Goal: Task Accomplishment & Management: Use online tool/utility

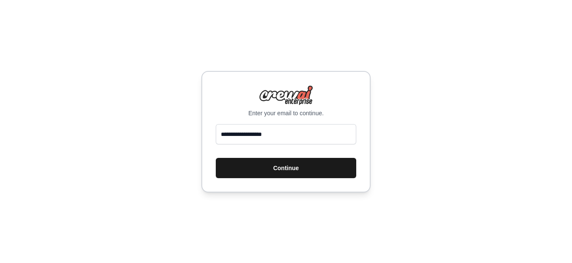
click at [312, 167] on button "Continue" at bounding box center [286, 168] width 140 height 20
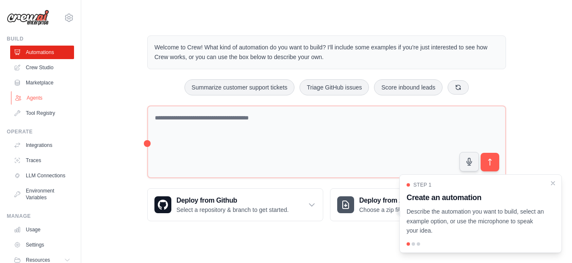
click at [32, 96] on link "Agents" at bounding box center [43, 98] width 64 height 14
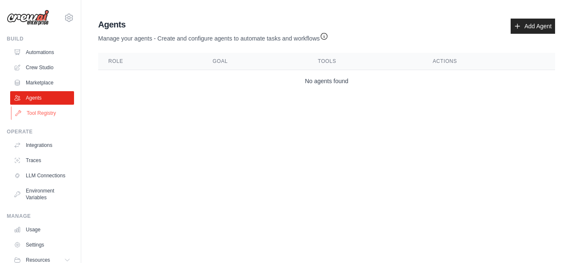
click at [28, 114] on link "Tool Registry" at bounding box center [43, 114] width 64 height 14
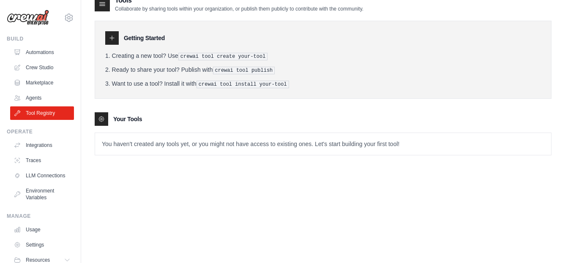
scroll to position [17, 0]
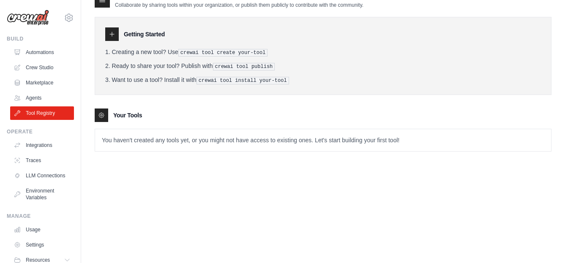
click at [138, 144] on p "You haven't created any tools yet, or you might not have access to existing one…" at bounding box center [323, 140] width 456 height 22
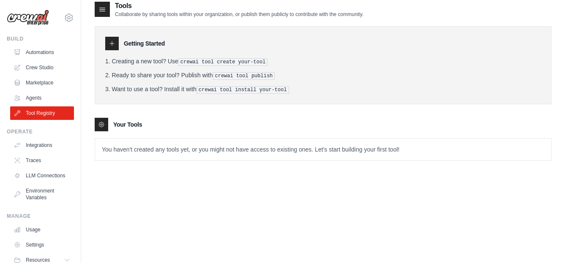
scroll to position [0, 0]
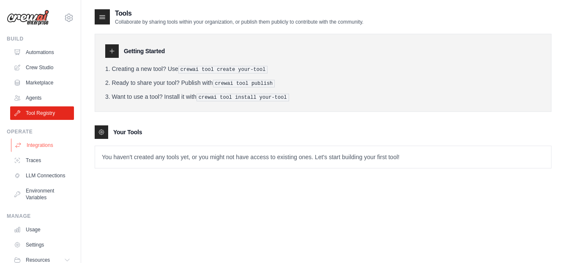
click at [43, 147] on link "Integrations" at bounding box center [43, 146] width 64 height 14
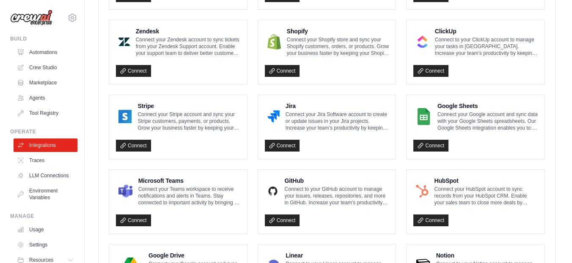
scroll to position [465, 0]
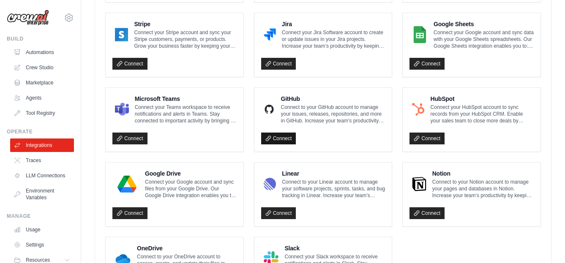
click at [268, 139] on icon at bounding box center [269, 139] width 6 height 6
click at [122, 215] on icon at bounding box center [120, 214] width 6 height 6
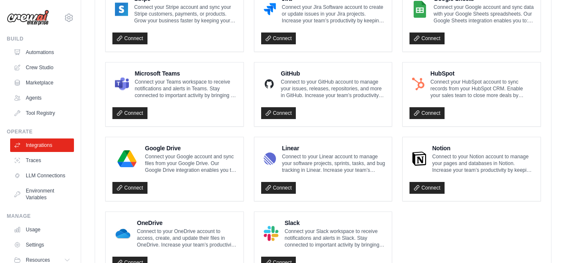
scroll to position [477, 0]
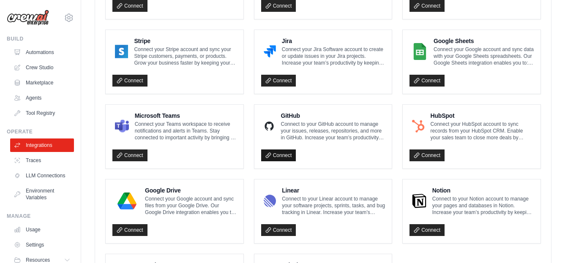
click at [270, 155] on icon at bounding box center [269, 156] width 6 height 6
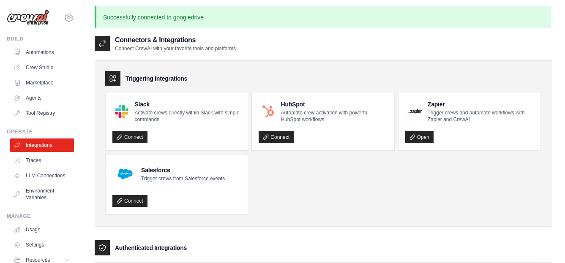
scroll to position [0, 0]
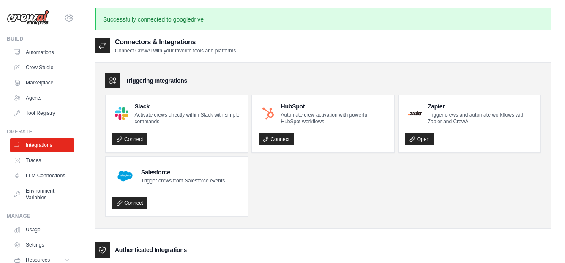
drag, startPoint x: 25, startPoint y: 162, endPoint x: 79, endPoint y: 151, distance: 54.9
click at [25, 162] on link "Traces" at bounding box center [42, 161] width 64 height 14
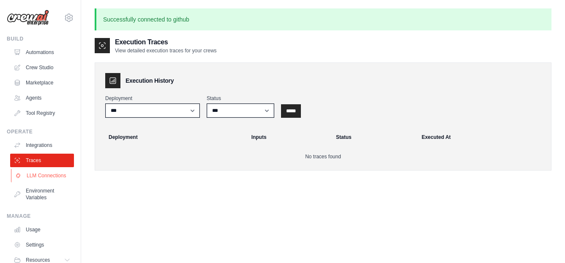
click at [48, 176] on link "LLM Connections" at bounding box center [43, 176] width 64 height 14
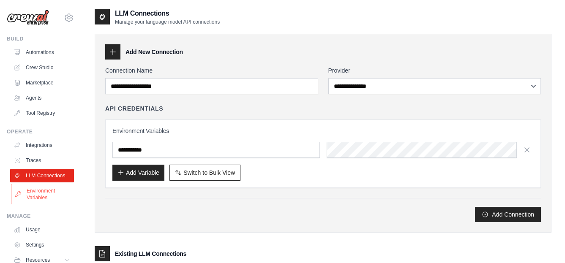
click at [51, 200] on link "Environment Variables" at bounding box center [43, 194] width 64 height 20
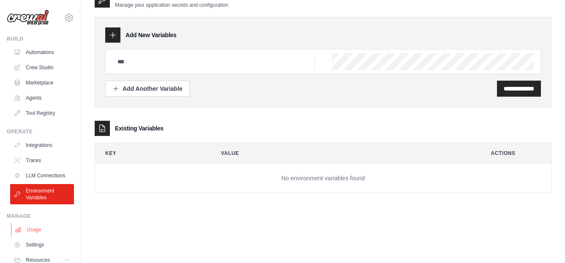
scroll to position [40, 0]
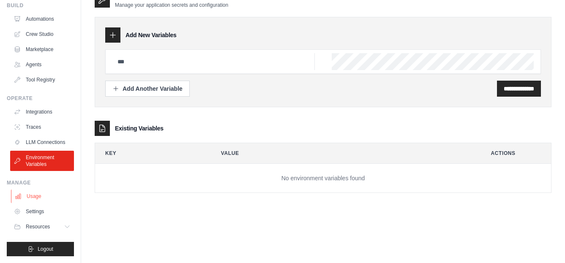
click at [51, 194] on link "Usage" at bounding box center [43, 197] width 64 height 14
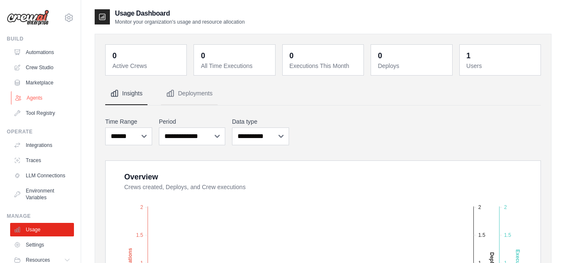
click at [39, 98] on link "Agents" at bounding box center [43, 98] width 64 height 14
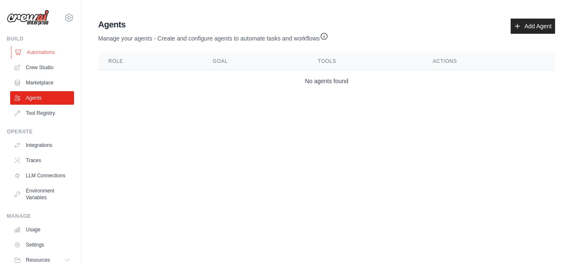
click at [45, 50] on link "Automations" at bounding box center [43, 53] width 64 height 14
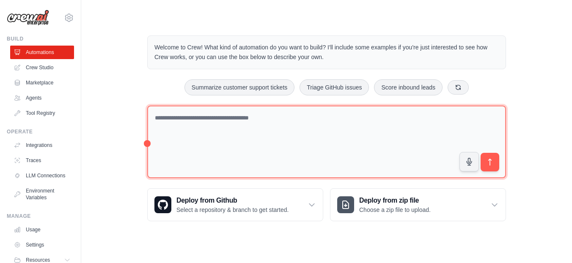
click at [250, 123] on textarea at bounding box center [326, 142] width 359 height 73
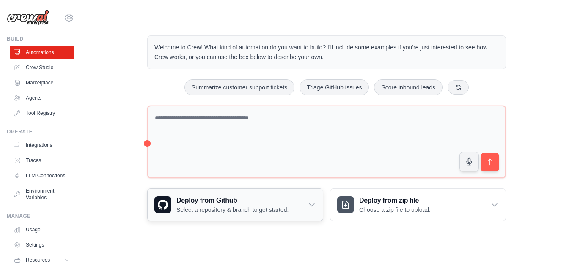
click at [307, 208] on icon at bounding box center [311, 205] width 8 height 8
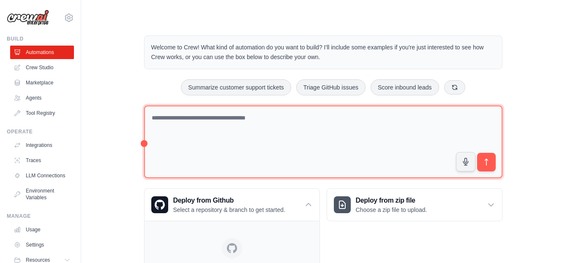
click at [228, 121] on textarea at bounding box center [323, 142] width 359 height 73
click at [185, 118] on textarea at bounding box center [323, 142] width 359 height 73
type textarea "*"
click at [195, 121] on textarea at bounding box center [323, 142] width 359 height 73
paste textarea "**********"
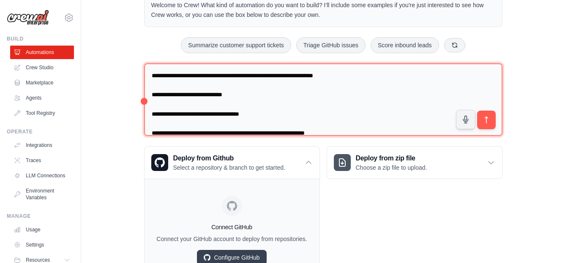
click at [173, 74] on textarea "**********" at bounding box center [323, 99] width 359 height 73
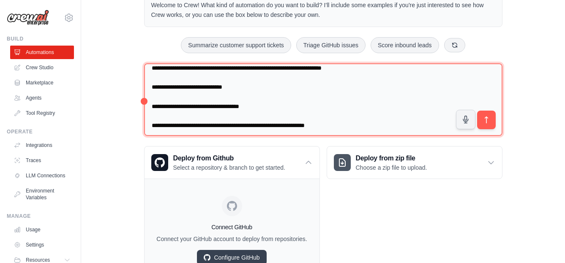
scroll to position [9, 0]
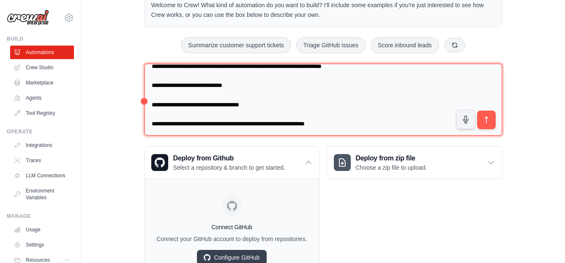
click at [345, 123] on textarea "**********" at bounding box center [323, 99] width 359 height 73
paste textarea "**********"
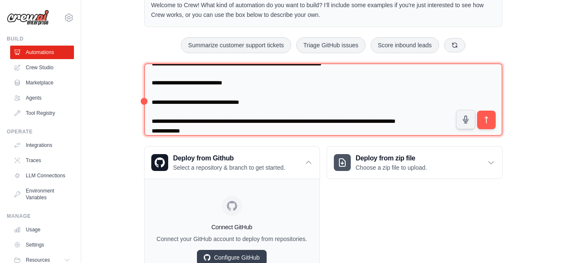
scroll to position [54, 0]
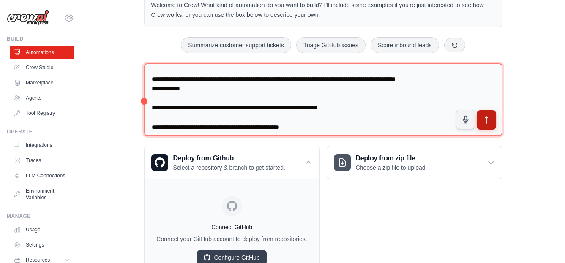
type textarea "**********"
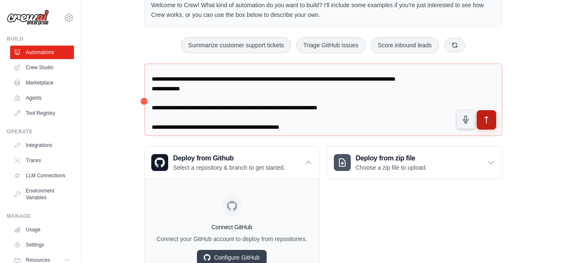
click at [484, 123] on icon "submit" at bounding box center [486, 120] width 9 height 9
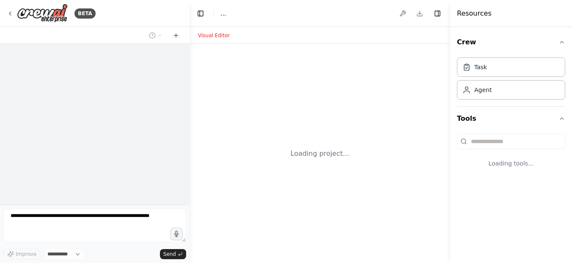
select select "****"
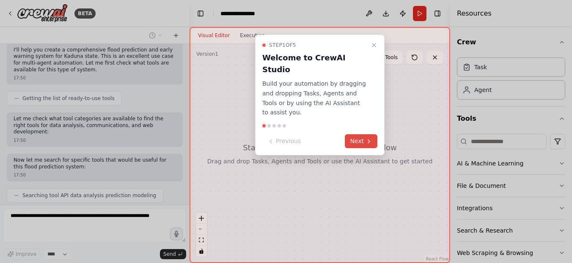
scroll to position [316, 0]
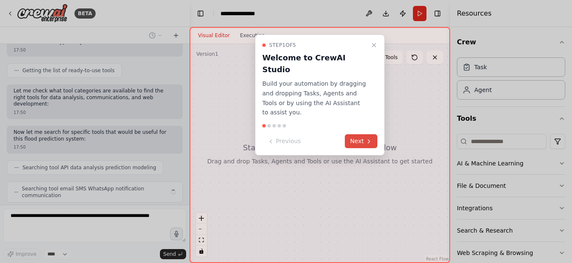
click at [356, 134] on button "Next" at bounding box center [361, 141] width 33 height 14
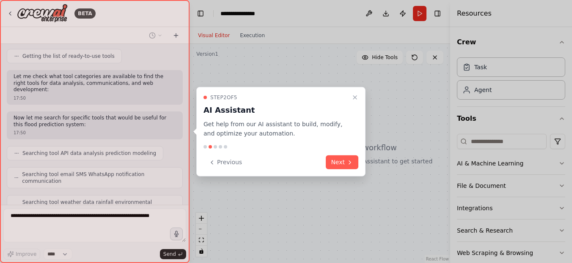
scroll to position [380, 0]
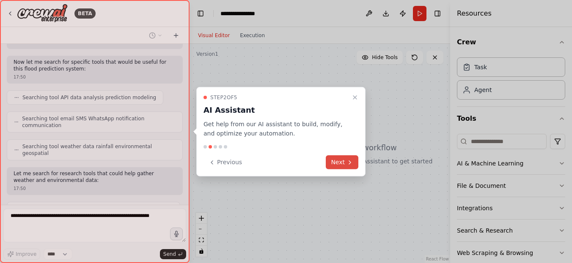
click at [345, 160] on button "Next" at bounding box center [342, 163] width 33 height 14
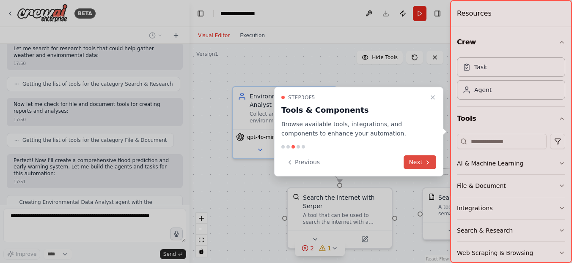
scroll to position [518, 0]
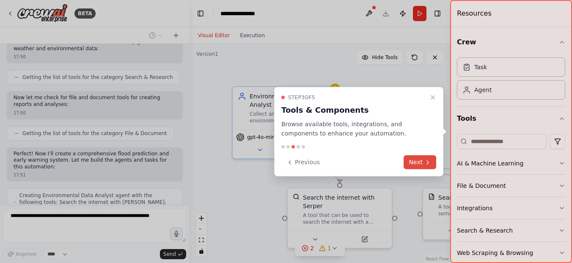
click at [413, 161] on button "Next" at bounding box center [419, 163] width 33 height 14
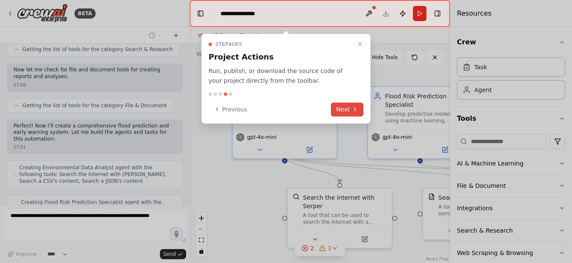
scroll to position [574, 0]
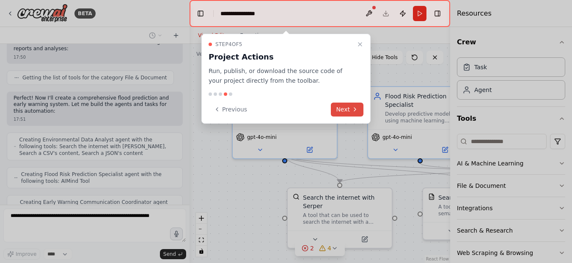
click at [342, 113] on button "Next" at bounding box center [347, 110] width 33 height 14
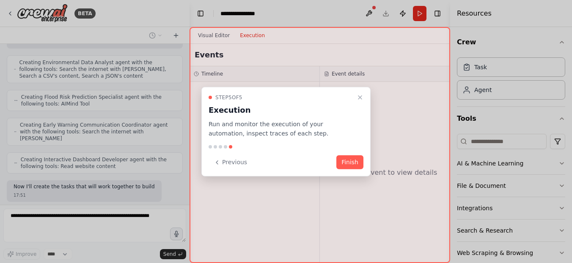
scroll to position [658, 0]
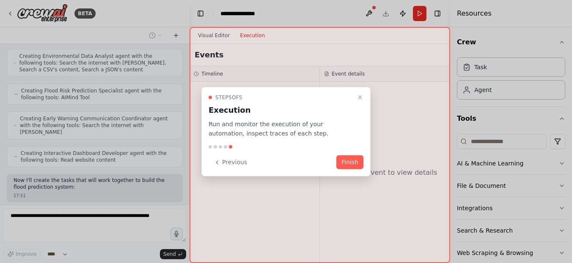
click at [349, 163] on button "Finish" at bounding box center [349, 163] width 27 height 14
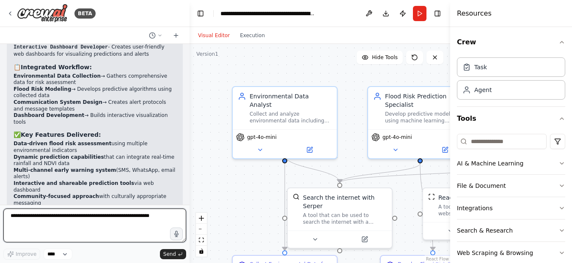
scroll to position [1453, 0]
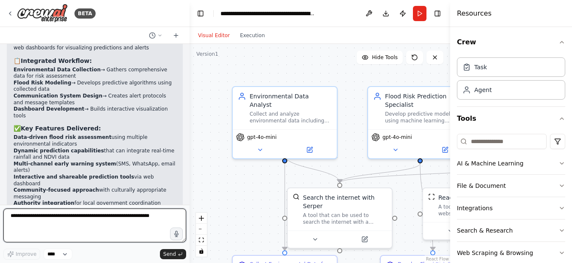
click at [82, 221] on textarea at bounding box center [94, 226] width 183 height 34
type textarea "**********"
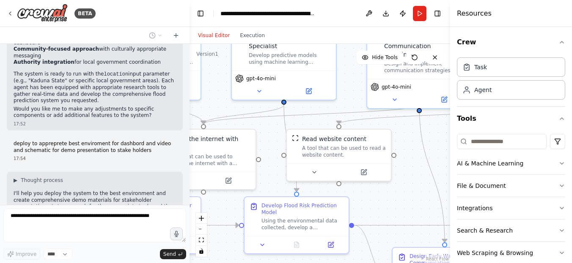
scroll to position [1616, 0]
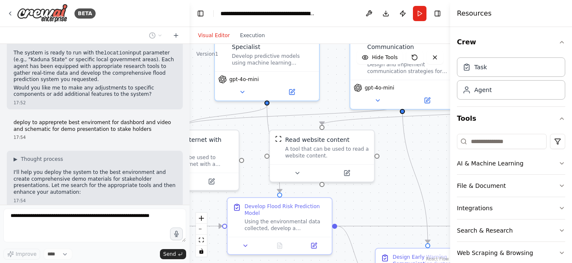
drag, startPoint x: 347, startPoint y: 158, endPoint x: 308, endPoint y: 118, distance: 56.2
click at [193, 100] on div ".deletable-edge-delete-btn { width: 20px; height: 20px; border: 0px solid #ffff…" at bounding box center [319, 153] width 260 height 219
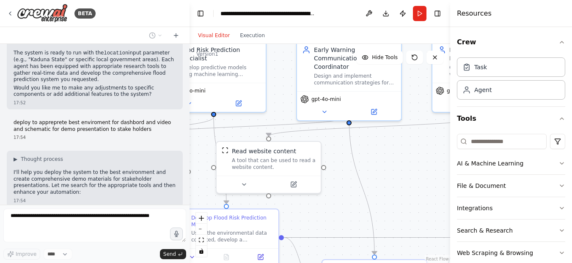
scroll to position [1637, 0]
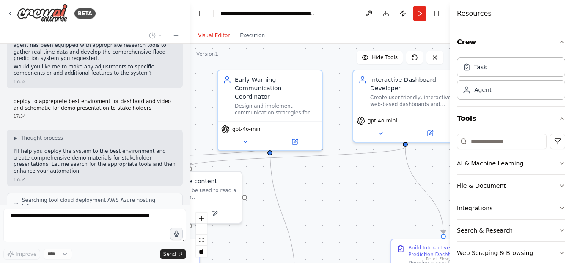
drag, startPoint x: 389, startPoint y: 126, endPoint x: 255, endPoint y: 167, distance: 140.4
click at [255, 167] on div ".deletable-edge-delete-btn { width: 20px; height: 20px; border: 0px solid #ffff…" at bounding box center [319, 153] width 260 height 219
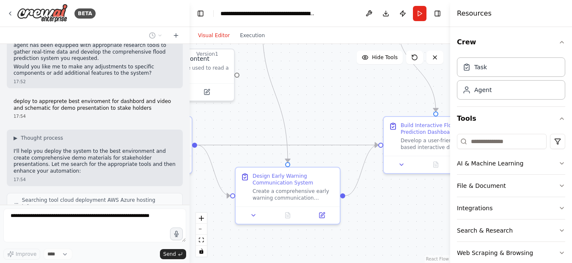
drag, startPoint x: 383, startPoint y: 173, endPoint x: 378, endPoint y: 50, distance: 123.2
click at [378, 50] on div ".deletable-edge-delete-btn { width: 20px; height: 20px; border: 0px solid #ffff…" at bounding box center [319, 153] width 260 height 219
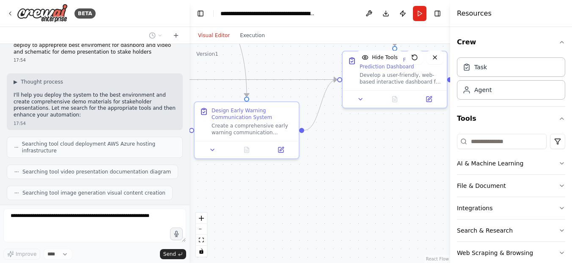
scroll to position [1699, 0]
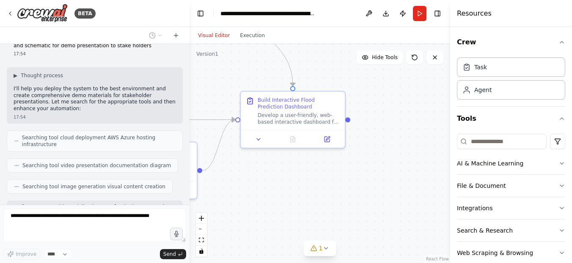
drag, startPoint x: 368, startPoint y: 219, endPoint x: 225, endPoint y: 194, distance: 145.1
click at [225, 194] on div ".deletable-edge-delete-btn { width: 20px; height: 20px; border: 0px solid #ffff…" at bounding box center [319, 153] width 260 height 219
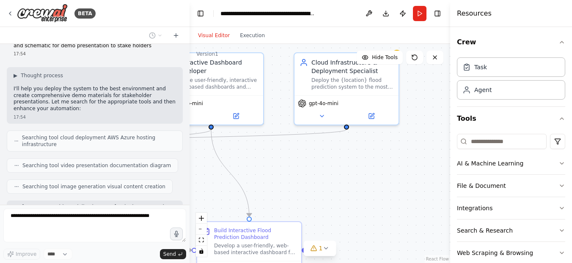
scroll to position [1727, 0]
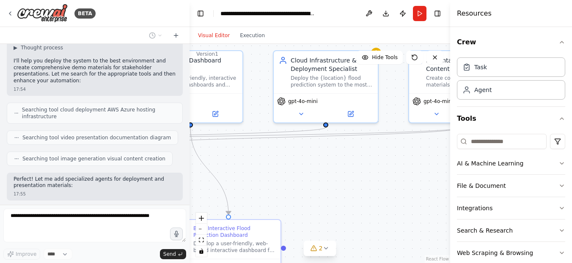
drag, startPoint x: 408, startPoint y: 156, endPoint x: 344, endPoint y: 285, distance: 143.7
click at [344, 263] on html "BETA Kaduna state flood prediction Early warning for communities and local gove…" at bounding box center [286, 131] width 572 height 263
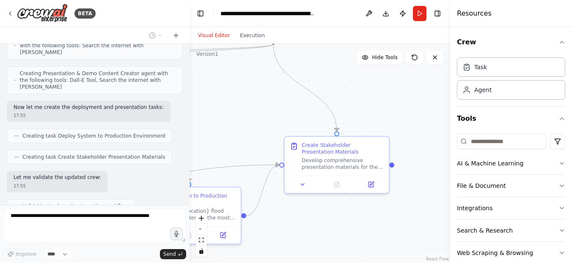
scroll to position [1910, 0]
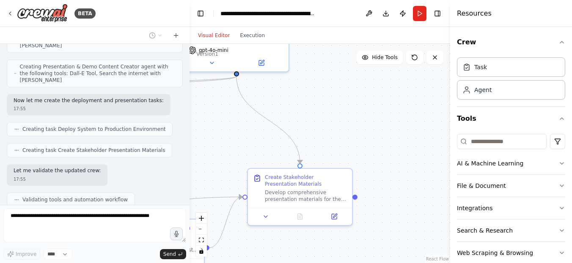
drag, startPoint x: 417, startPoint y: 205, endPoint x: 193, endPoint y: 153, distance: 230.3
click at [193, 153] on div ".deletable-edge-delete-btn { width: 20px; height: 20px; border: 0px solid #ffff…" at bounding box center [319, 153] width 260 height 219
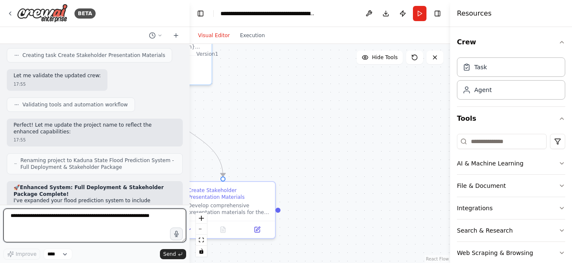
drag, startPoint x: 367, startPoint y: 107, endPoint x: 290, endPoint y: 120, distance: 78.1
click at [290, 120] on div ".deletable-edge-delete-btn { width: 20px; height: 20px; border: 0px solid #ffff…" at bounding box center [319, 153] width 260 height 219
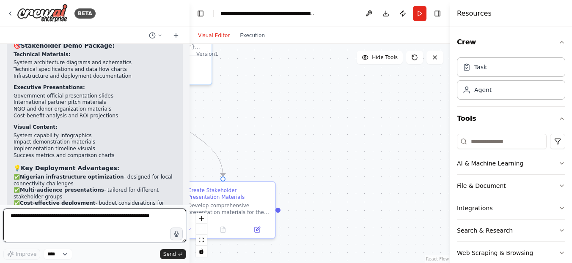
scroll to position [2393, 0]
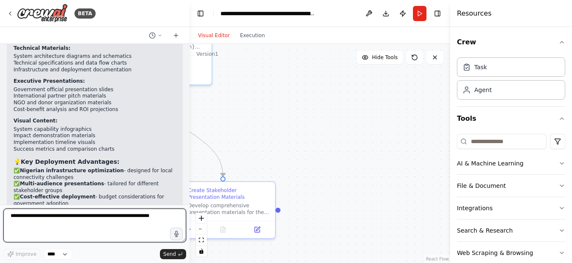
click at [70, 221] on textarea at bounding box center [94, 226] width 183 height 34
type textarea "**********"
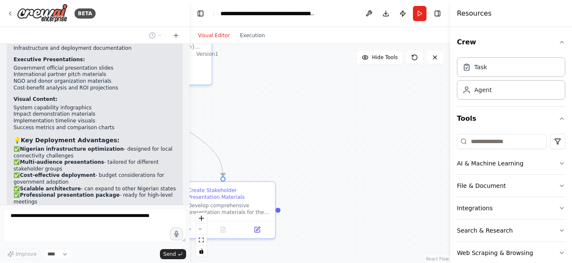
scroll to position [2449, 0]
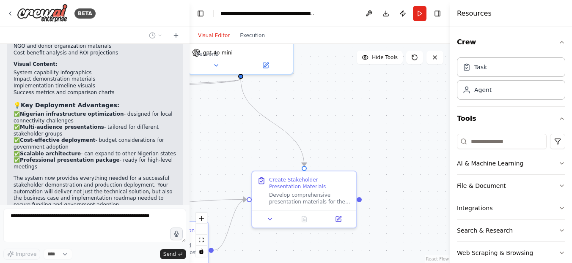
drag, startPoint x: 274, startPoint y: 118, endPoint x: 355, endPoint y: 108, distance: 81.9
click at [355, 108] on div ".deletable-edge-delete-btn { width: 20px; height: 20px; border: 0px solid #ffff…" at bounding box center [319, 153] width 260 height 219
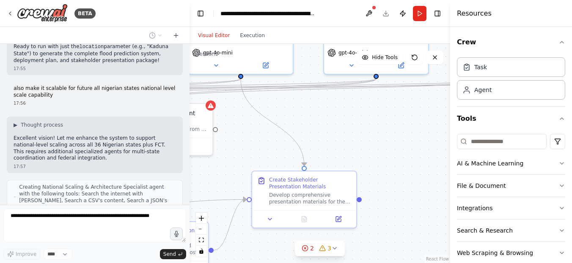
scroll to position [2659, 0]
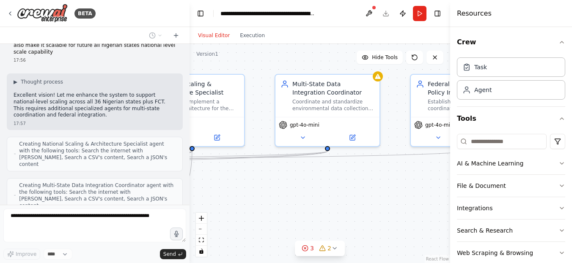
drag, startPoint x: 337, startPoint y: 131, endPoint x: 153, endPoint y: 203, distance: 197.6
click at [153, 203] on div "BETA Kaduna state flood prediction Early warning for communities and local gove…" at bounding box center [286, 131] width 572 height 263
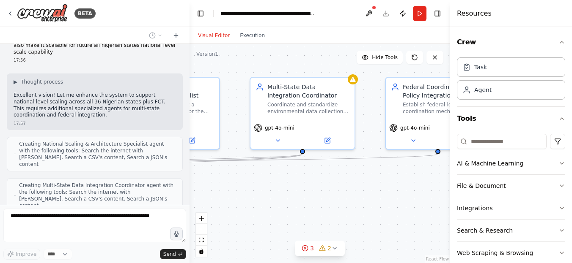
scroll to position [2680, 0]
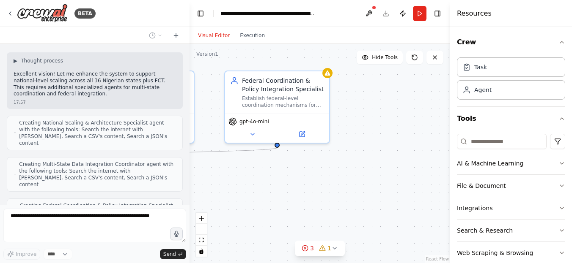
drag, startPoint x: 397, startPoint y: 209, endPoint x: 209, endPoint y: 205, distance: 187.8
click at [209, 205] on div ".deletable-edge-delete-btn { width: 20px; height: 20px; border: 0px solid #ffff…" at bounding box center [319, 153] width 260 height 219
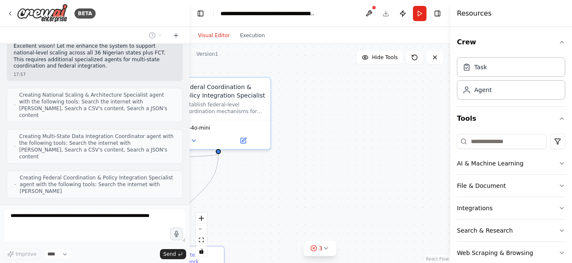
scroll to position [2701, 0]
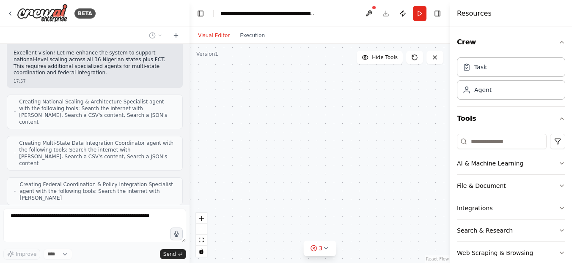
drag, startPoint x: 386, startPoint y: 159, endPoint x: 274, endPoint y: 155, distance: 111.7
click at [246, 170] on div ".deletable-edge-delete-btn { width: 20px; height: 20px; border: 0px solid #ffff…" at bounding box center [319, 153] width 260 height 219
drag, startPoint x: 244, startPoint y: 151, endPoint x: 416, endPoint y: 28, distance: 211.5
click at [416, 28] on div "Visual Editor Execution Version 1 Hide Tools .deletable-edge-delete-btn { width…" at bounding box center [319, 145] width 260 height 236
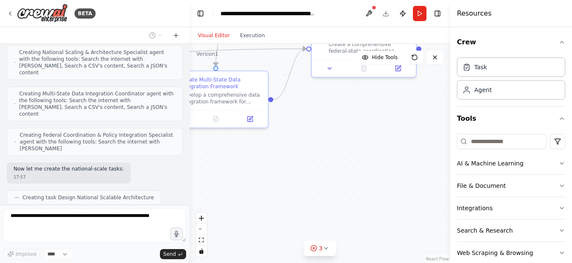
scroll to position [2758, 0]
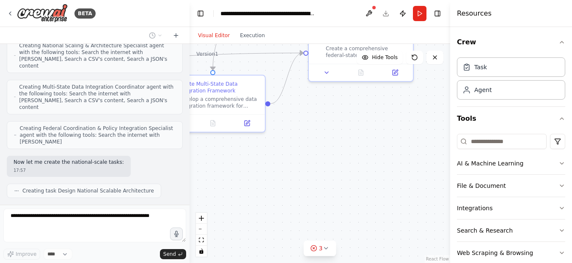
drag, startPoint x: 357, startPoint y: 208, endPoint x: 455, endPoint y: 104, distance: 142.4
click at [455, 104] on div "BETA Kaduna state flood prediction Early warning for communities and local gove…" at bounding box center [286, 131] width 572 height 263
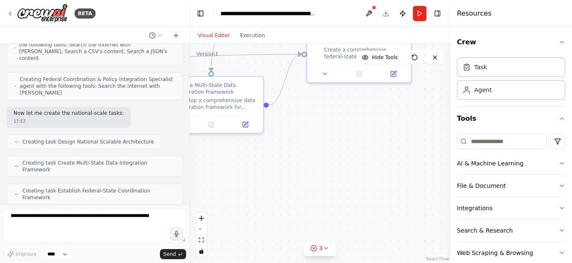
scroll to position [2856, 0]
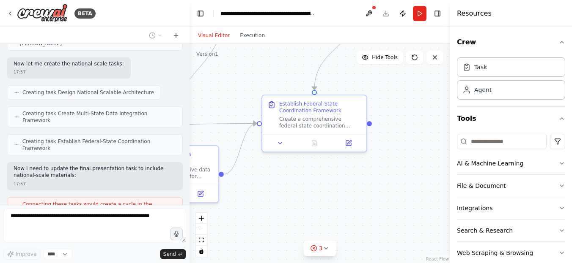
drag, startPoint x: 290, startPoint y: 181, endPoint x: 245, endPoint y: 251, distance: 82.9
click at [245, 251] on div ".deletable-edge-delete-btn { width: 20px; height: 20px; border: 0px solid #ffff…" at bounding box center [319, 153] width 260 height 219
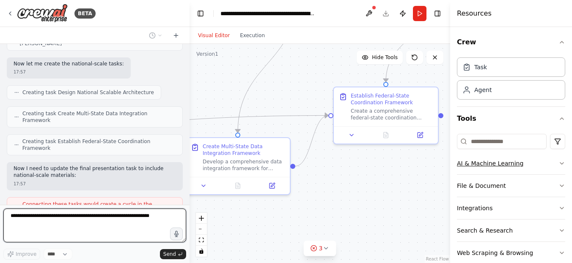
drag, startPoint x: 401, startPoint y: 184, endPoint x: 484, endPoint y: 159, distance: 86.7
click at [484, 159] on div "BETA Kaduna state flood prediction Early warning for communities and local gove…" at bounding box center [286, 131] width 572 height 263
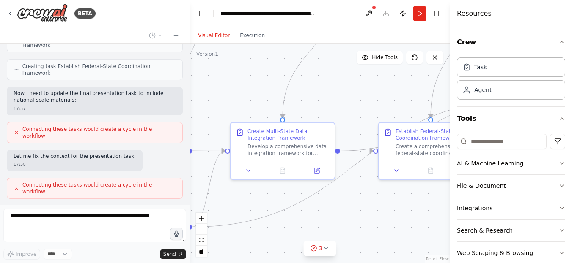
scroll to position [2974, 0]
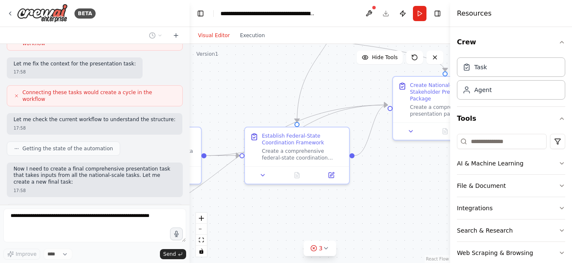
drag, startPoint x: 309, startPoint y: 226, endPoint x: 219, endPoint y: 222, distance: 90.6
click at [219, 222] on div ".deletable-edge-delete-btn { width: 20px; height: 20px; border: 0px solid #ffff…" at bounding box center [319, 153] width 260 height 219
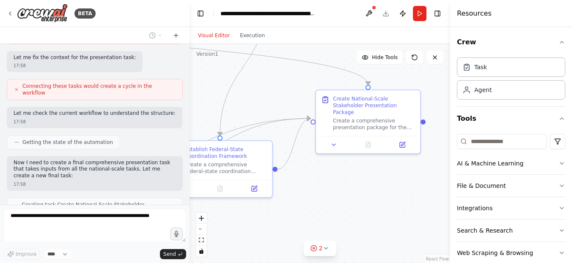
scroll to position [3051, 0]
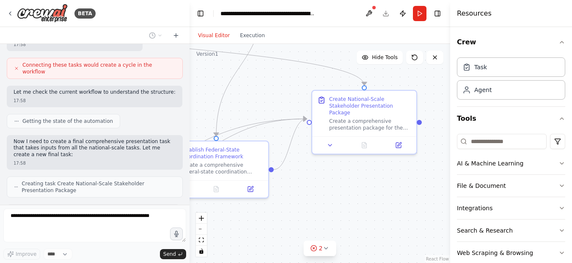
drag, startPoint x: 387, startPoint y: 200, endPoint x: 306, endPoint y: 214, distance: 82.0
click at [306, 214] on div ".deletable-edge-delete-btn { width: 20px; height: 20px; border: 0px solid #ffff…" at bounding box center [319, 153] width 260 height 219
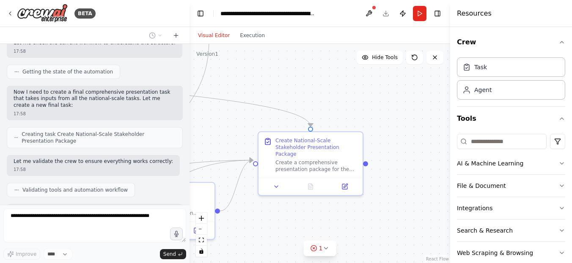
drag, startPoint x: 351, startPoint y: 177, endPoint x: 298, endPoint y: 219, distance: 67.8
click at [298, 219] on div ".deletable-edge-delete-btn { width: 20px; height: 20px; border: 0px solid #ffff…" at bounding box center [319, 153] width 260 height 219
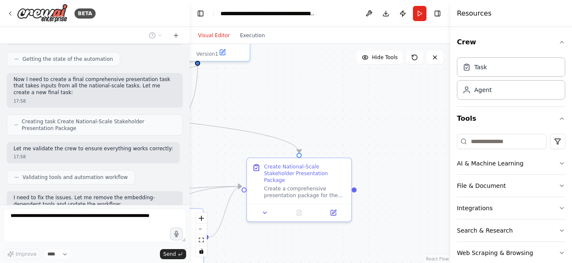
scroll to position [3157, 0]
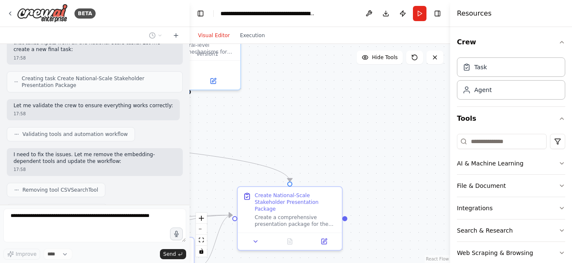
drag, startPoint x: 407, startPoint y: 125, endPoint x: 400, endPoint y: 183, distance: 59.2
click at [396, 184] on div ".deletable-edge-delete-btn { width: 20px; height: 20px; border: 0px solid #ffff…" at bounding box center [319, 153] width 260 height 219
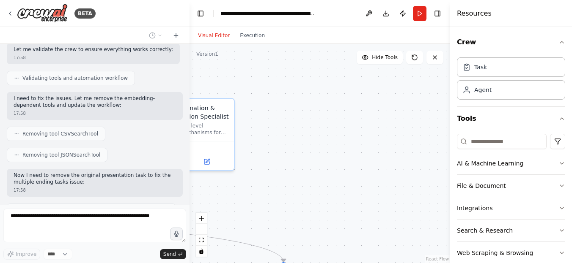
scroll to position [3219, 0]
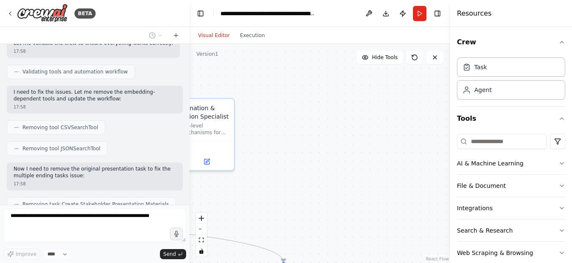
drag, startPoint x: 378, startPoint y: 123, endPoint x: 362, endPoint y: 200, distance: 78.2
click at [362, 200] on div ".deletable-edge-delete-btn { width: 20px; height: 20px; border: 0px solid #ffff…" at bounding box center [319, 153] width 260 height 219
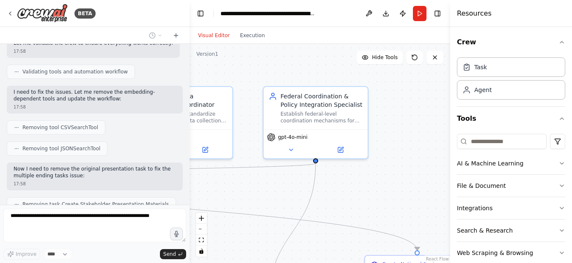
drag, startPoint x: 317, startPoint y: 166, endPoint x: 459, endPoint y: 145, distance: 143.6
click at [459, 145] on div "BETA Kaduna state flood prediction Early warning for communities and local gove…" at bounding box center [286, 131] width 572 height 263
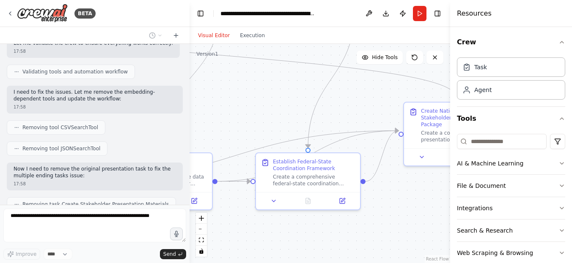
drag, startPoint x: 277, startPoint y: 178, endPoint x: 299, endPoint y: 35, distance: 144.5
click at [299, 35] on div "Visual Editor Execution Version 1 Hide Tools .deletable-edge-delete-btn { width…" at bounding box center [319, 145] width 260 height 236
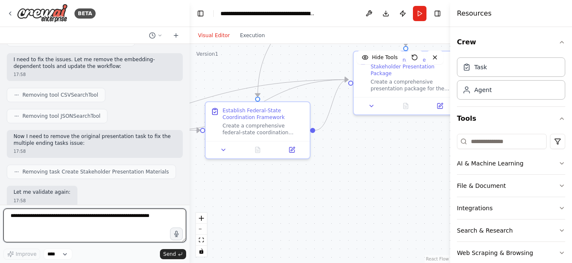
drag, startPoint x: 397, startPoint y: 217, endPoint x: 346, endPoint y: 168, distance: 70.6
click at [346, 168] on div ".deletable-edge-delete-btn { width: 20px; height: 20px; border: 0px solid #ffff…" at bounding box center [319, 153] width 260 height 219
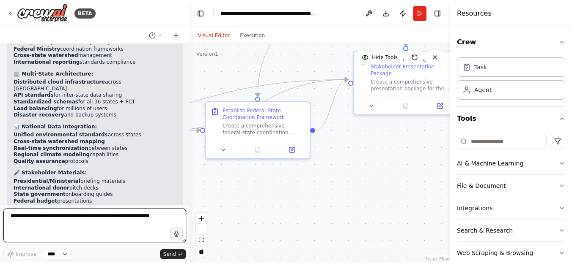
scroll to position [3821, 0]
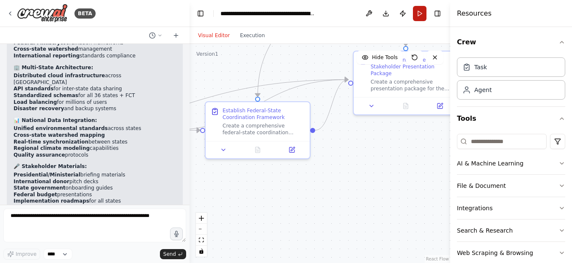
click at [416, 13] on button "Run" at bounding box center [420, 13] width 14 height 15
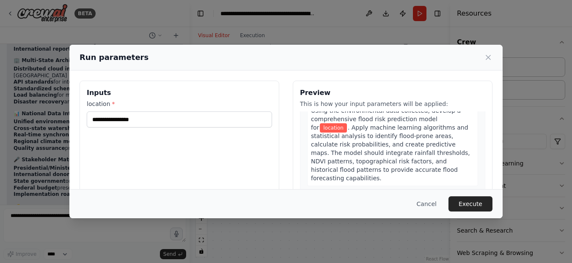
scroll to position [296, 0]
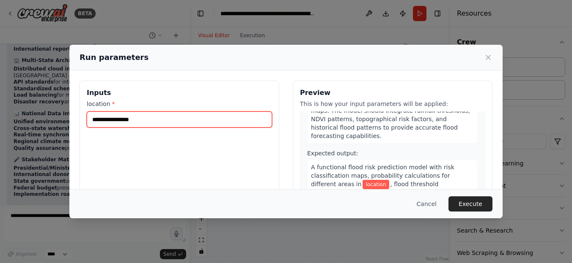
click at [238, 117] on input "location *" at bounding box center [179, 120] width 185 height 16
click at [192, 119] on input "location *" at bounding box center [179, 120] width 185 height 16
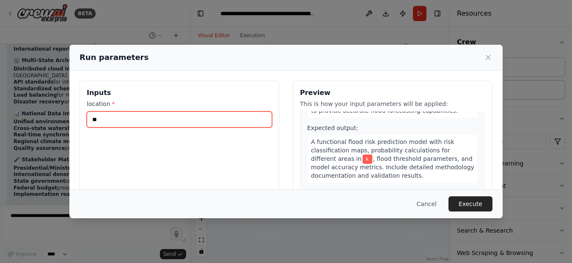
type input "*"
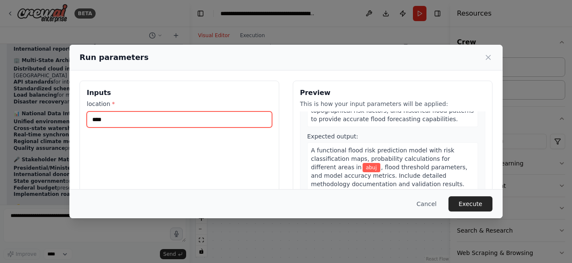
type input "*****"
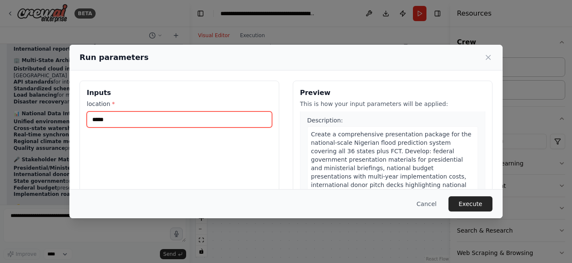
scroll to position [1799, 0]
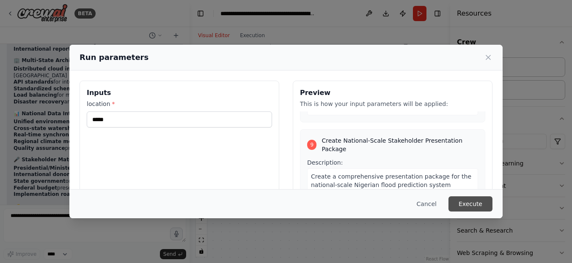
click at [469, 204] on button "Execute" at bounding box center [470, 204] width 44 height 15
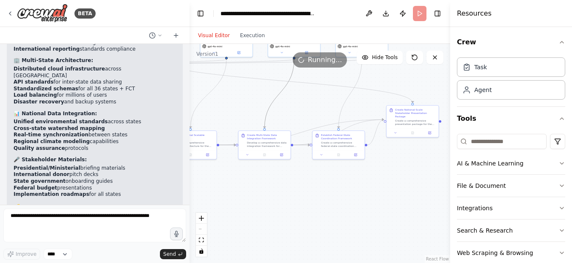
drag, startPoint x: 273, startPoint y: 99, endPoint x: 357, endPoint y: 194, distance: 126.7
click at [357, 194] on div ".deletable-edge-delete-btn { width: 20px; height: 20px; border: 0px solid #ffff…" at bounding box center [319, 153] width 260 height 219
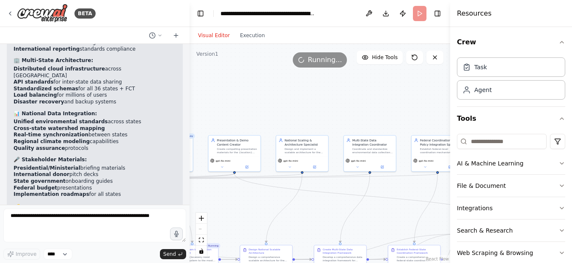
drag, startPoint x: 282, startPoint y: 118, endPoint x: 429, endPoint y: 193, distance: 164.7
click at [383, 220] on div ".deletable-edge-delete-btn { width: 20px; height: 20px; border: 0px solid #ffff…" at bounding box center [319, 153] width 260 height 219
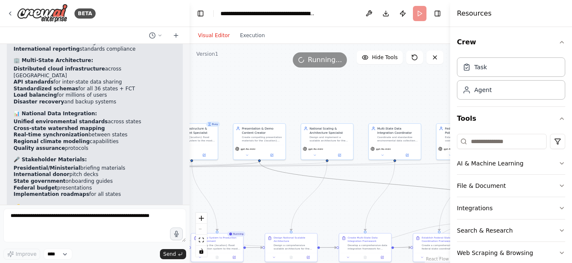
click at [445, 189] on icon "Edge from 4426d262-70f8-4084-9e52-ada1adce79cc to bcfdc603-fac3-48f4-8faa-90da0…" at bounding box center [386, 184] width 254 height 44
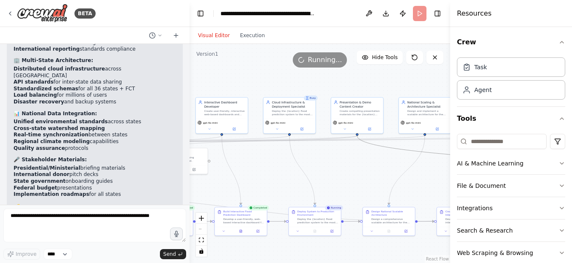
drag, startPoint x: 274, startPoint y: 189, endPoint x: 365, endPoint y: 162, distance: 94.6
click at [365, 162] on div ".deletable-edge-delete-btn { width: 20px; height: 20px; border: 0px solid #ffff…" at bounding box center [319, 153] width 260 height 219
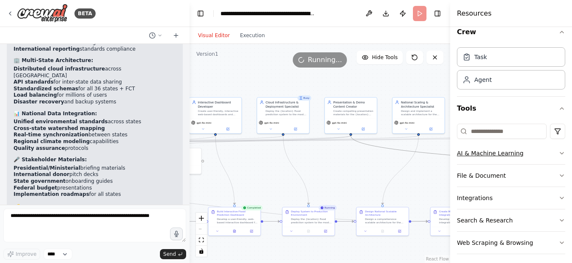
scroll to position [15, 0]
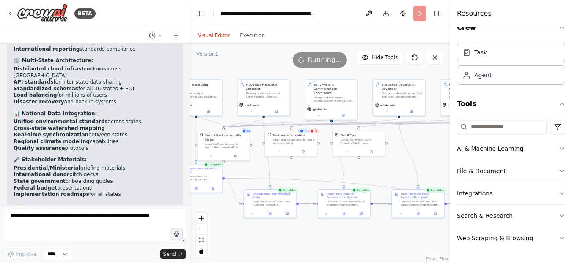
drag, startPoint x: 221, startPoint y: 170, endPoint x: 405, endPoint y: 152, distance: 184.4
click at [405, 152] on div ".deletable-edge-delete-btn { width: 20px; height: 20px; border: 0px solid #ffff…" at bounding box center [319, 153] width 260 height 219
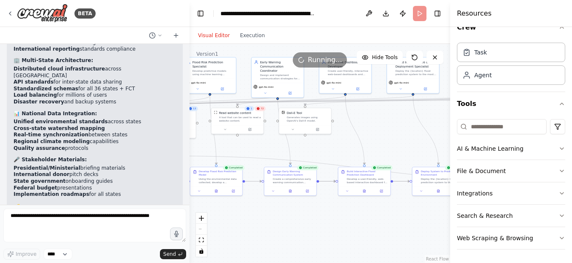
drag, startPoint x: 241, startPoint y: 168, endPoint x: 293, endPoint y: 152, distance: 54.4
click at [186, 146] on div "BETA Kaduna state flood prediction Early warning for communities and local gove…" at bounding box center [286, 131] width 572 height 263
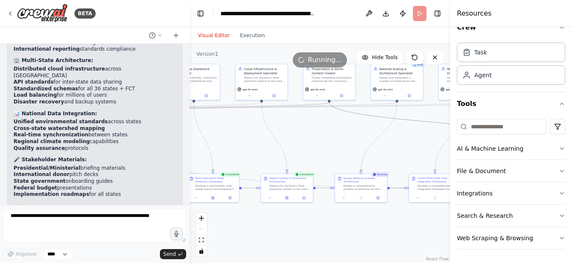
drag, startPoint x: 386, startPoint y: 144, endPoint x: 315, endPoint y: 156, distance: 71.2
click at [234, 151] on div ".deletable-edge-delete-btn { width: 20px; height: 20px; border: 0px solid #ffff…" at bounding box center [319, 153] width 260 height 219
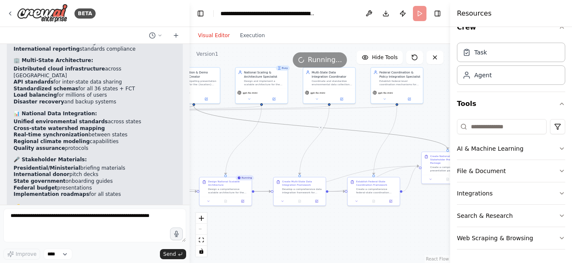
drag, startPoint x: 375, startPoint y: 142, endPoint x: 227, endPoint y: 145, distance: 148.4
click at [227, 145] on div ".deletable-edge-delete-btn { width: 20px; height: 20px; border: 0px solid #ffff…" at bounding box center [319, 153] width 260 height 219
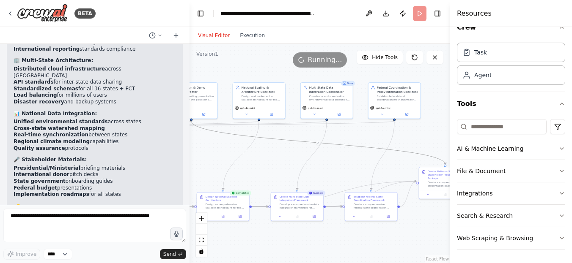
drag, startPoint x: 388, startPoint y: 145, endPoint x: 400, endPoint y: 162, distance: 20.3
click at [400, 162] on div ".deletable-edge-delete-btn { width: 20px; height: 20px; border: 0px solid #ffff…" at bounding box center [319, 153] width 260 height 219
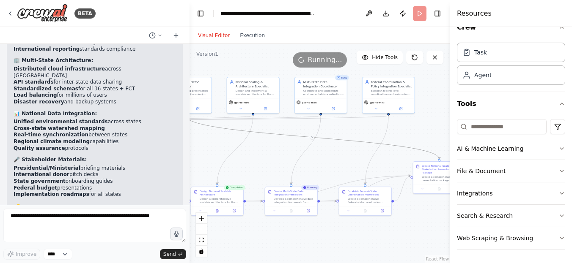
drag, startPoint x: 261, startPoint y: 152, endPoint x: 255, endPoint y: 146, distance: 8.1
click at [255, 146] on div ".deletable-edge-delete-btn { width: 20px; height: 20px; border: 0px solid #ffff…" at bounding box center [319, 153] width 260 height 219
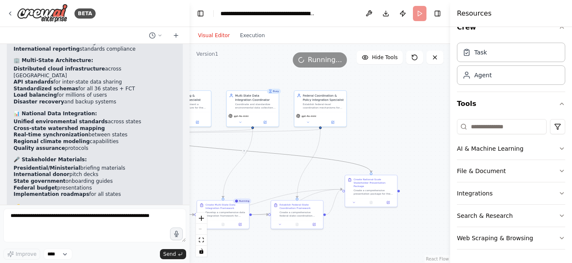
drag, startPoint x: 408, startPoint y: 132, endPoint x: 340, endPoint y: 146, distance: 69.4
click at [340, 146] on div ".deletable-edge-delete-btn { width: 20px; height: 20px; border: 0px solid #ffff…" at bounding box center [319, 153] width 260 height 219
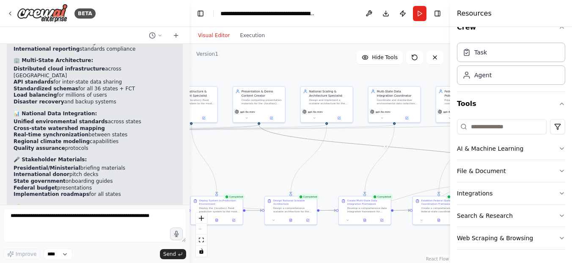
drag, startPoint x: 218, startPoint y: 142, endPoint x: 360, endPoint y: 138, distance: 141.7
click at [360, 138] on div ".deletable-edge-delete-btn { width: 20px; height: 20px; border: 0px solid #ffff…" at bounding box center [319, 153] width 260 height 219
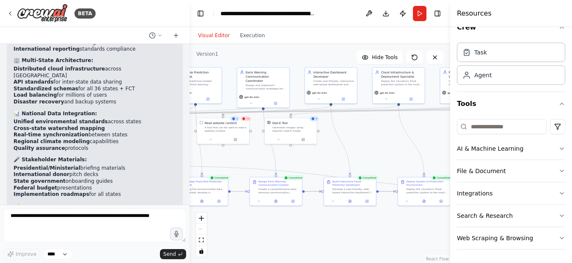
drag, startPoint x: 220, startPoint y: 139, endPoint x: 425, endPoint y: 120, distance: 205.5
click at [427, 120] on div ".deletable-edge-delete-btn { width: 20px; height: 20px; border: 0px solid #ffff…" at bounding box center [319, 153] width 260 height 219
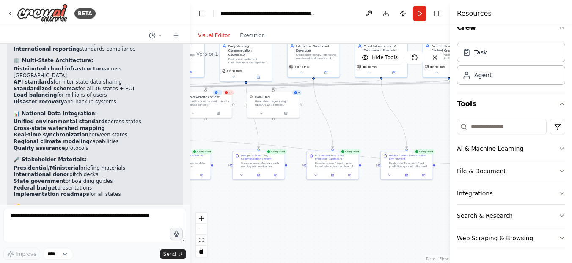
drag, startPoint x: 241, startPoint y: 160, endPoint x: 224, endPoint y: 134, distance: 31.2
click at [224, 134] on div ".deletable-edge-delete-btn { width: 20px; height: 20px; border: 0px solid #ffff…" at bounding box center [319, 153] width 260 height 219
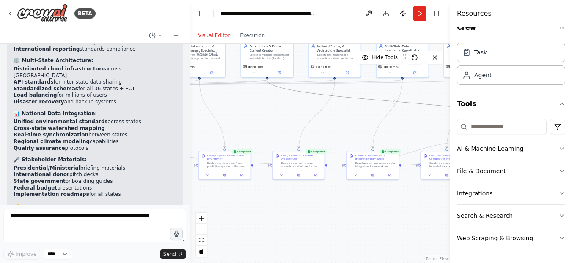
drag, startPoint x: 379, startPoint y: 131, endPoint x: 205, endPoint y: 131, distance: 174.6
click at [205, 131] on div ".deletable-edge-delete-btn { width: 20px; height: 20px; border: 0px solid #ffff…" at bounding box center [319, 153] width 260 height 219
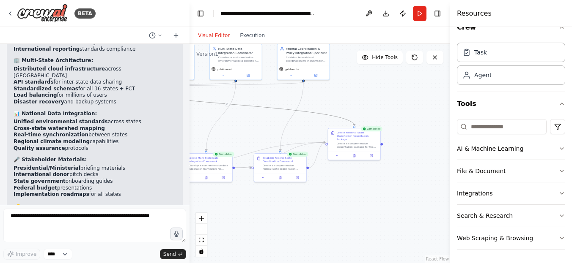
drag, startPoint x: 293, startPoint y: 128, endPoint x: 216, endPoint y: 130, distance: 77.0
click at [216, 130] on div ".deletable-edge-delete-btn { width: 20px; height: 20px; border: 0px solid #ffff…" at bounding box center [319, 153] width 260 height 219
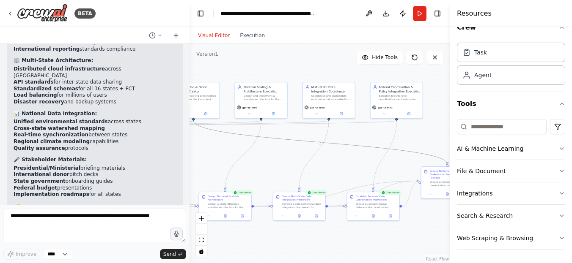
drag, startPoint x: 321, startPoint y: 104, endPoint x: 415, endPoint y: 142, distance: 101.5
click at [415, 142] on div ".deletable-edge-delete-btn { width: 20px; height: 20px; border: 0px solid #ffff…" at bounding box center [319, 153] width 260 height 219
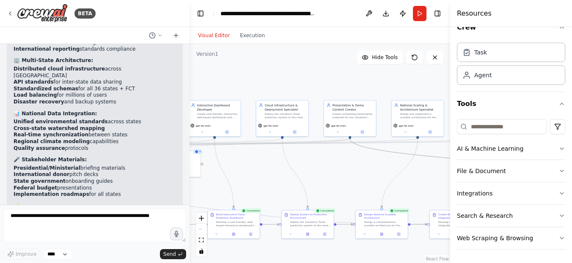
drag, startPoint x: 223, startPoint y: 141, endPoint x: 367, endPoint y: 159, distance: 145.2
click at [367, 159] on div ".deletable-edge-delete-btn { width: 20px; height: 20px; border: 0px solid #ffff…" at bounding box center [319, 153] width 260 height 219
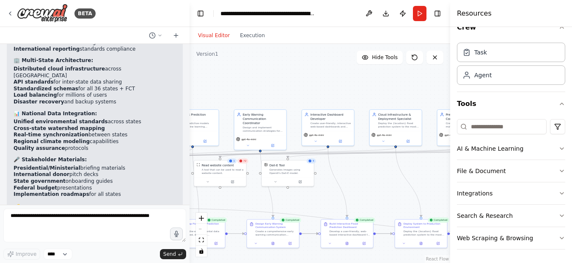
drag, startPoint x: 264, startPoint y: 162, endPoint x: 368, endPoint y: 170, distance: 104.7
click at [368, 170] on div ".deletable-edge-delete-btn { width: 20px; height: 20px; border: 0px solid #ffff…" at bounding box center [319, 153] width 260 height 219
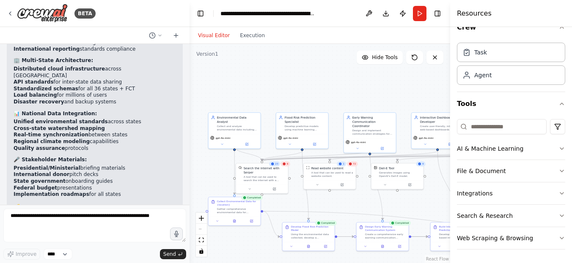
drag, startPoint x: 252, startPoint y: 199, endPoint x: 361, endPoint y: 202, distance: 109.5
click at [361, 202] on div ".deletable-edge-delete-btn { width: 20px; height: 20px; border: 0px solid #ffff…" at bounding box center [319, 153] width 260 height 219
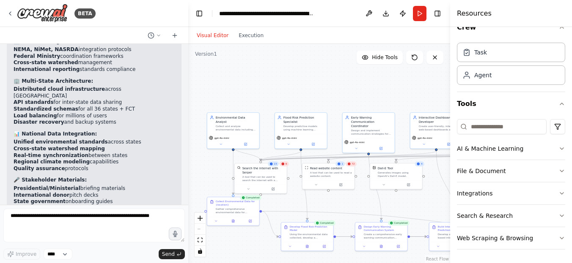
click at [188, 195] on div "BETA Kaduna state flood prediction Early warning for communities and local gove…" at bounding box center [286, 131] width 572 height 263
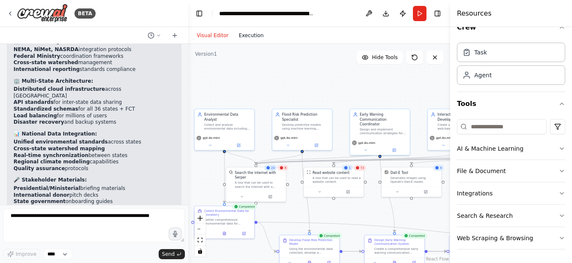
click at [248, 39] on button "Execution" at bounding box center [250, 35] width 35 height 10
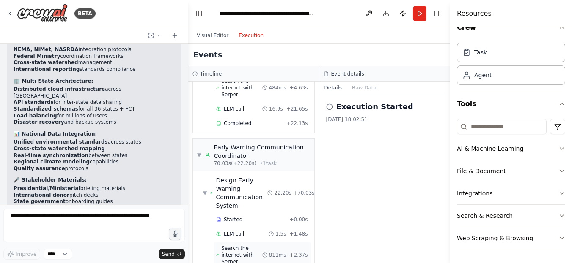
scroll to position [507, 0]
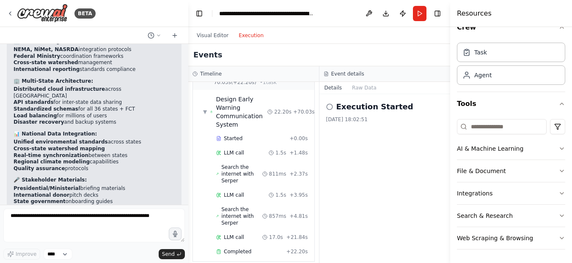
click at [331, 107] on icon at bounding box center [329, 107] width 7 height 7
click at [395, 144] on div "Execution Started 20/08/2025, 18:02:51" at bounding box center [384, 178] width 131 height 169
click at [211, 38] on button "Visual Editor" at bounding box center [213, 35] width 42 height 10
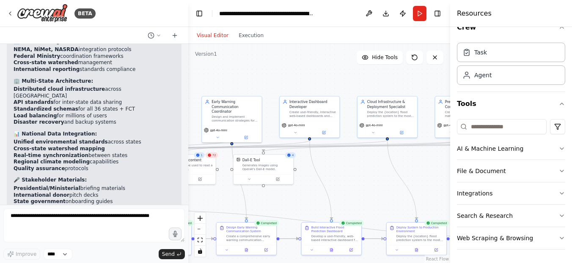
drag, startPoint x: 371, startPoint y: 93, endPoint x: 209, endPoint y: 82, distance: 162.3
click at [199, 81] on div ".deletable-edge-delete-btn { width: 20px; height: 20px; border: 0px solid #ffff…" at bounding box center [319, 153] width 262 height 219
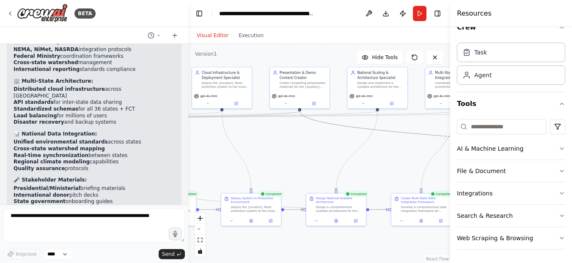
drag, startPoint x: 409, startPoint y: 171, endPoint x: 261, endPoint y: 139, distance: 151.1
click at [261, 139] on div ".deletable-edge-delete-btn { width: 20px; height: 20px; border: 0px solid #ffff…" at bounding box center [319, 153] width 262 height 219
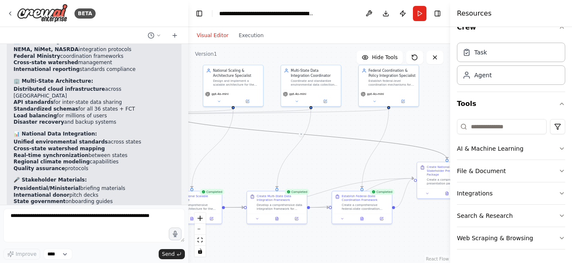
drag, startPoint x: 375, startPoint y: 159, endPoint x: 326, endPoint y: 166, distance: 49.6
click at [258, 159] on div ".deletable-edge-delete-btn { width: 20px; height: 20px; border: 0px solid #ffff…" at bounding box center [319, 153] width 262 height 219
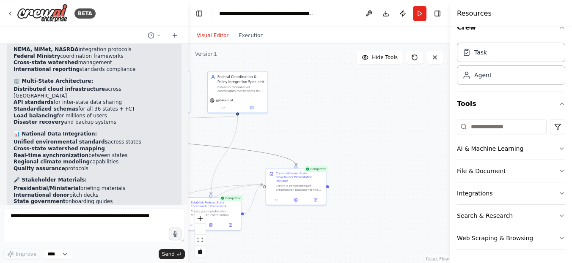
drag, startPoint x: 401, startPoint y: 156, endPoint x: 267, endPoint y: 162, distance: 134.2
click at [267, 162] on div ".deletable-edge-delete-btn { width: 20px; height: 20px; border: 0px solid #ffff…" at bounding box center [319, 153] width 262 height 219
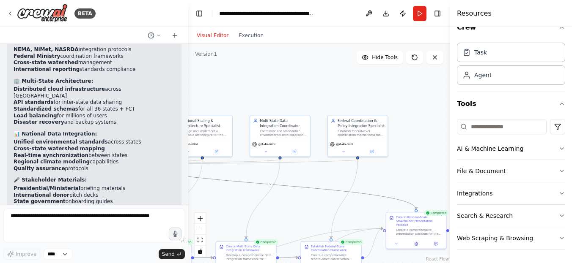
drag, startPoint x: 337, startPoint y: 130, endPoint x: 440, endPoint y: 176, distance: 112.4
click at [453, 175] on div "BETA Kaduna state flood prediction Early warning for communities and local gove…" at bounding box center [286, 131] width 572 height 263
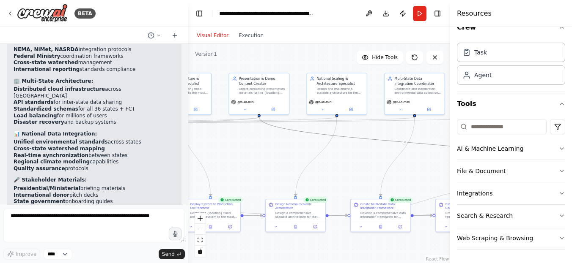
drag, startPoint x: 312, startPoint y: 193, endPoint x: 450, endPoint y: 150, distance: 145.2
click at [450, 150] on div "BETA Kaduna state flood prediction Early warning for communities and local gove…" at bounding box center [286, 131] width 572 height 263
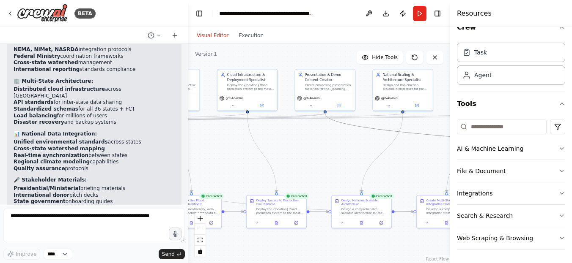
drag, startPoint x: 234, startPoint y: 169, endPoint x: 300, endPoint y: 165, distance: 66.1
click at [300, 165] on div ".deletable-edge-delete-btn { width: 20px; height: 20px; border: 0px solid #ffff…" at bounding box center [319, 153] width 262 height 219
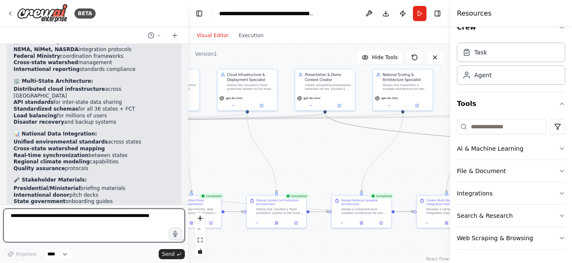
click at [87, 216] on textarea at bounding box center [93, 226] width 181 height 34
type textarea "**********"
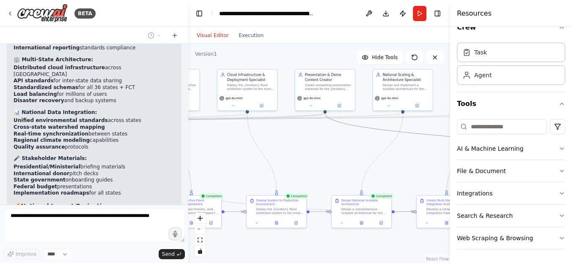
scroll to position [3752, 0]
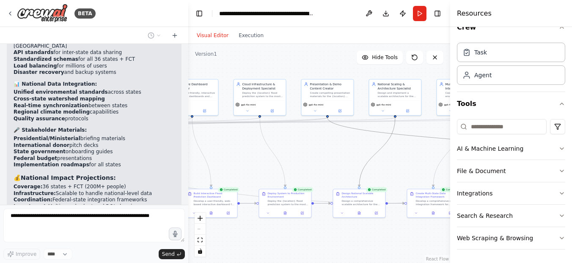
drag, startPoint x: 389, startPoint y: 140, endPoint x: 158, endPoint y: 159, distance: 232.0
click at [158, 159] on div "BETA Kaduna state flood prediction Early warning for communities and local gove…" at bounding box center [286, 131] width 572 height 263
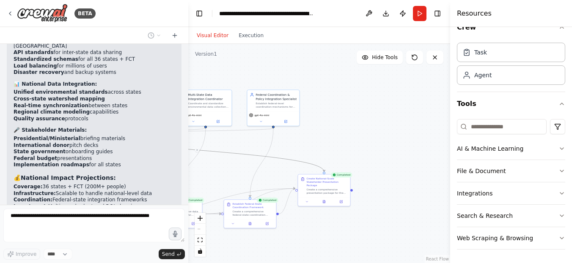
drag, startPoint x: 367, startPoint y: 140, endPoint x: 118, endPoint y: 150, distance: 249.2
click at [118, 150] on div "BETA Kaduna state flood prediction Early warning for communities and local gove…" at bounding box center [286, 131] width 572 height 263
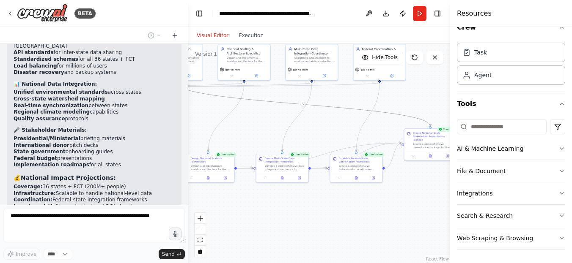
drag, startPoint x: 345, startPoint y: 132, endPoint x: 449, endPoint y: 87, distance: 113.4
click at [450, 87] on div "BETA Kaduna state flood prediction Early warning for communities and local gove…" at bounding box center [286, 131] width 572 height 263
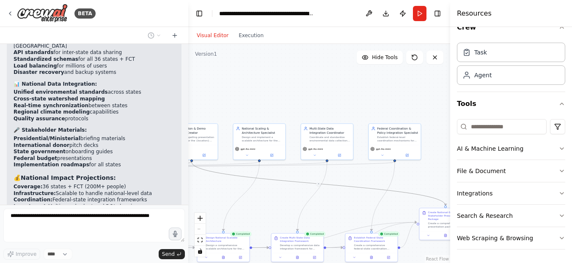
drag, startPoint x: 362, startPoint y: 117, endPoint x: 379, endPoint y: 195, distance: 80.4
click at [379, 195] on div ".deletable-edge-delete-btn { width: 20px; height: 20px; border: 0px solid #ffff…" at bounding box center [319, 153] width 262 height 219
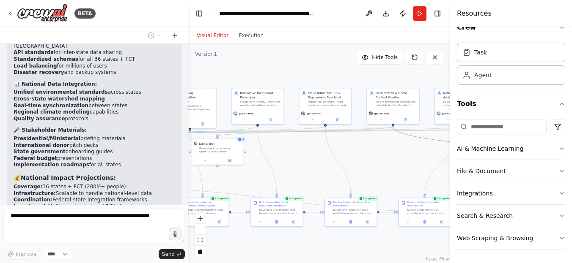
drag, startPoint x: 254, startPoint y: 190, endPoint x: 442, endPoint y: 158, distance: 191.2
click at [455, 154] on div "BETA Kaduna state flood prediction Early warning for communities and local gove…" at bounding box center [286, 131] width 572 height 263
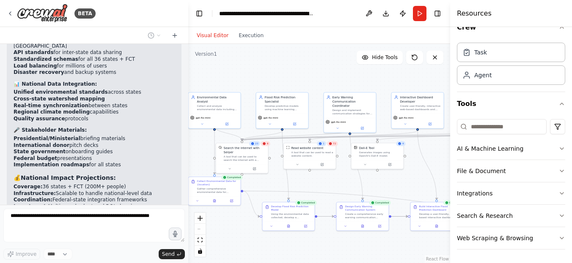
drag, startPoint x: 269, startPoint y: 177, endPoint x: 433, endPoint y: 180, distance: 164.1
click at [432, 181] on div ".deletable-edge-delete-btn { width: 20px; height: 20px; border: 0px solid #ffff…" at bounding box center [319, 153] width 262 height 219
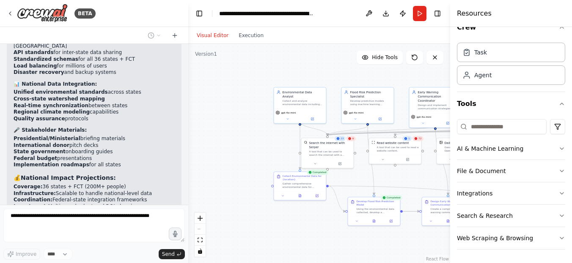
drag, startPoint x: 279, startPoint y: 181, endPoint x: 378, endPoint y: 175, distance: 99.1
click at [378, 175] on div ".deletable-edge-delete-btn { width: 20px; height: 20px; border: 0px solid #ffff…" at bounding box center [319, 153] width 262 height 219
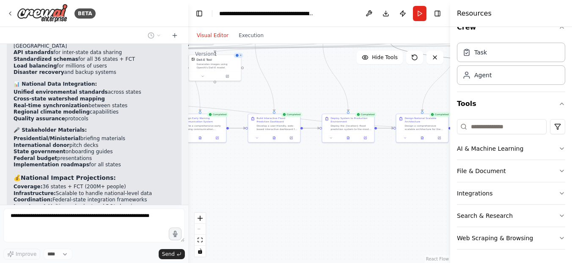
drag, startPoint x: 267, startPoint y: 159, endPoint x: 3, endPoint y: 77, distance: 277.0
click at [3, 77] on div "BETA Kaduna state flood prediction Early warning for communities and local gove…" at bounding box center [286, 131] width 572 height 263
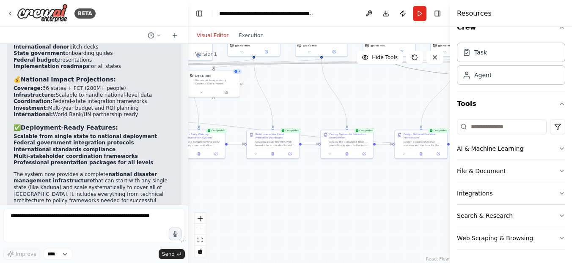
drag, startPoint x: 309, startPoint y: 85, endPoint x: 308, endPoint y: 101, distance: 16.1
click at [308, 101] on div ".deletable-edge-delete-btn { width: 20px; height: 20px; border: 0px solid #ffff…" at bounding box center [319, 153] width 262 height 219
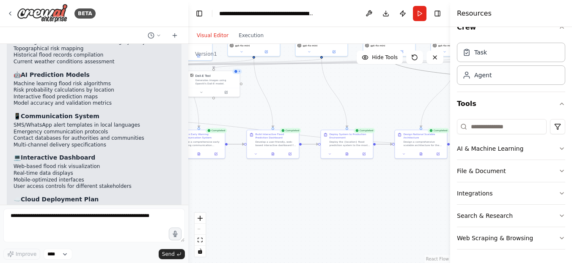
scroll to position [4275, 0]
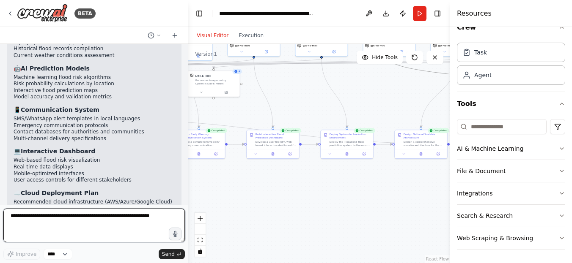
click at [65, 218] on textarea at bounding box center [93, 226] width 181 height 34
type textarea "**"
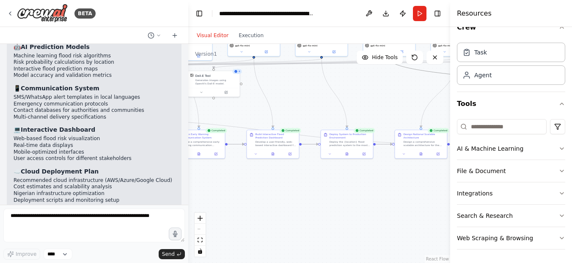
scroll to position [4325, 0]
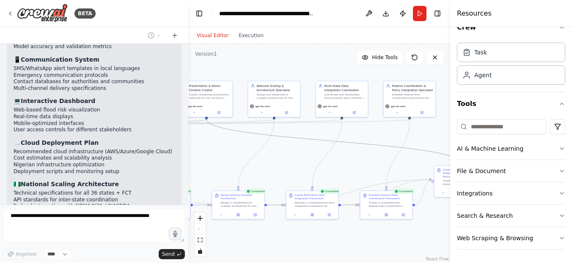
drag, startPoint x: 397, startPoint y: 111, endPoint x: 215, endPoint y: 172, distance: 192.5
click at [215, 172] on div ".deletable-edge-delete-btn { width: 20px; height: 20px; border: 0px solid #ffff…" at bounding box center [319, 153] width 262 height 219
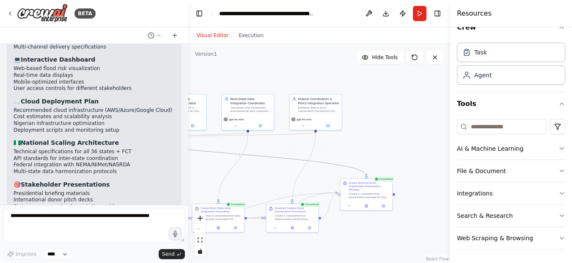
drag, startPoint x: 413, startPoint y: 145, endPoint x: 320, endPoint y: 159, distance: 94.8
click at [320, 159] on div ".deletable-edge-delete-btn { width: 20px; height: 20px; border: 0px solid #ffff…" at bounding box center [319, 153] width 262 height 219
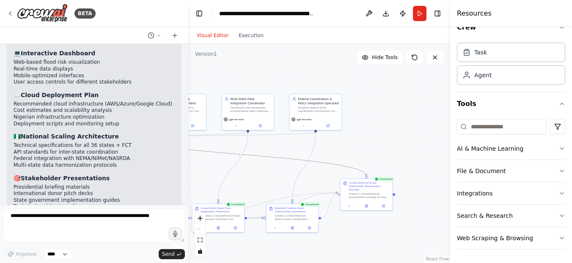
scroll to position [4388, 0]
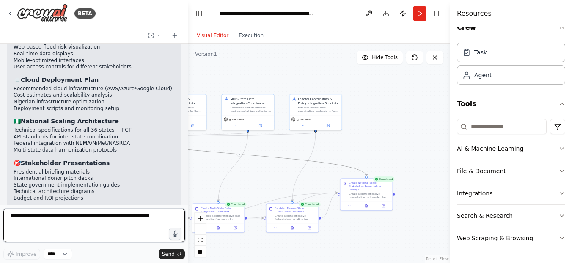
click at [74, 216] on textarea at bounding box center [93, 226] width 181 height 34
type textarea "**********"
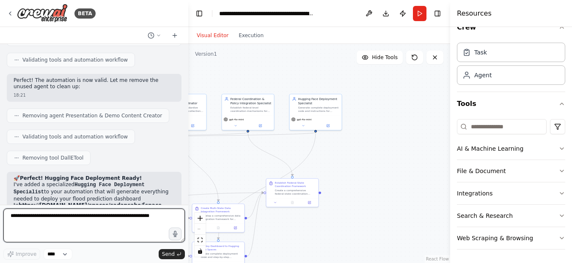
scroll to position [5294, 0]
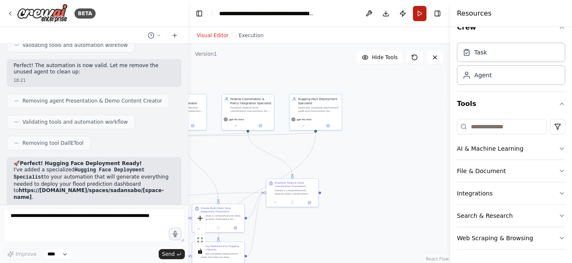
click at [421, 16] on button "Run" at bounding box center [420, 13] width 14 height 15
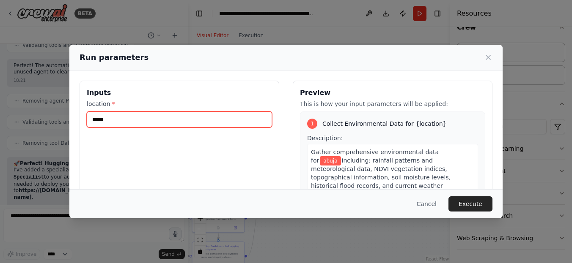
click at [181, 119] on input "*****" at bounding box center [179, 120] width 185 height 16
type input "*"
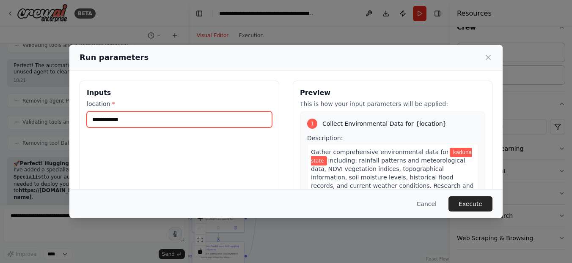
type input "**********"
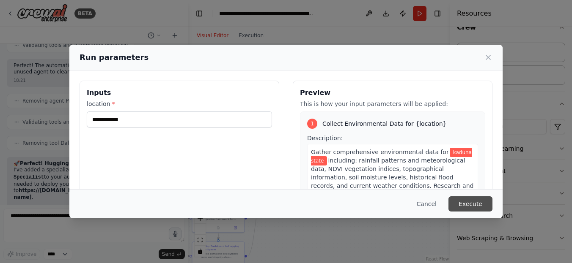
click at [482, 204] on button "Execute" at bounding box center [470, 204] width 44 height 15
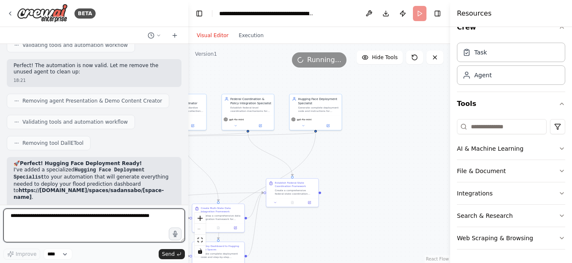
click at [45, 230] on textarea at bounding box center [93, 226] width 181 height 34
type textarea "***"
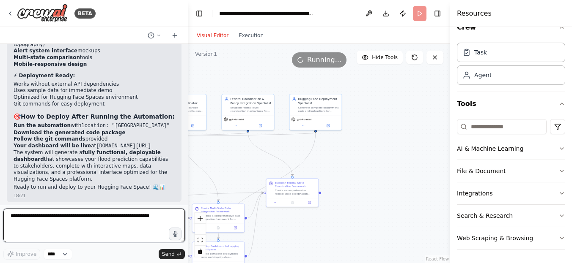
scroll to position [5546, 0]
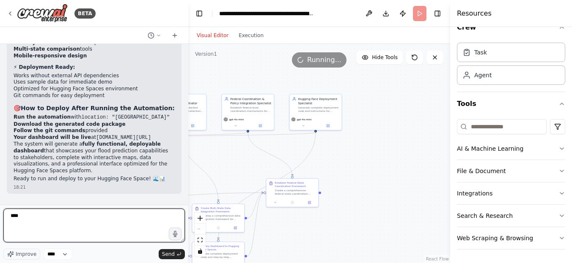
type textarea "*****"
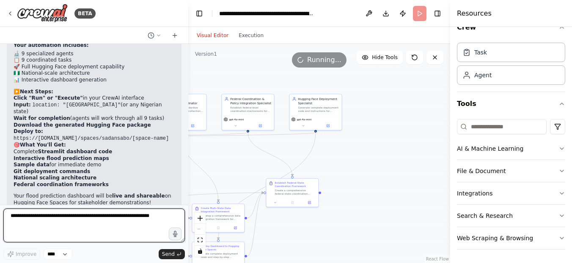
scroll to position [5802, 0]
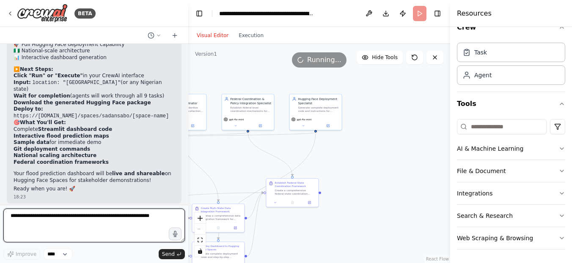
click at [36, 218] on textarea at bounding box center [93, 226] width 181 height 34
type textarea "*******"
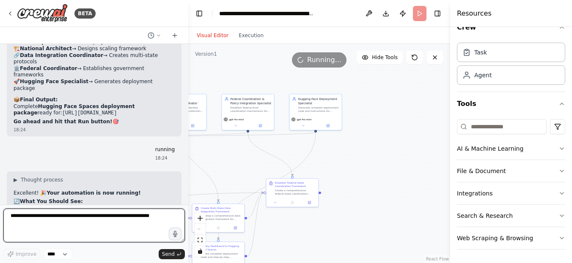
scroll to position [6144, 0]
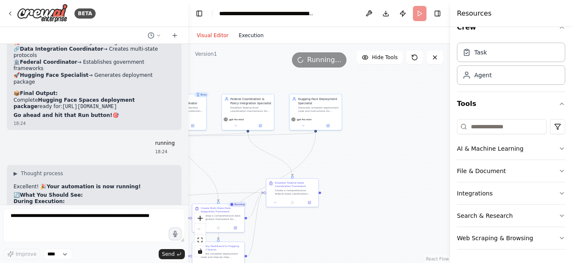
click at [253, 35] on button "Execution" at bounding box center [250, 35] width 35 height 10
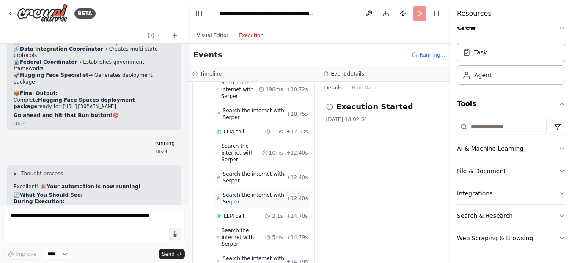
scroll to position [1311, 0]
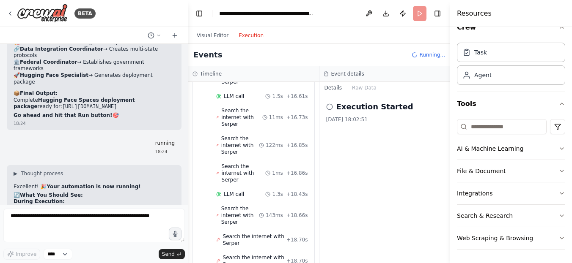
drag, startPoint x: 208, startPoint y: 37, endPoint x: 310, endPoint y: 163, distance: 162.6
click at [207, 36] on button "Visual Editor" at bounding box center [213, 35] width 42 height 10
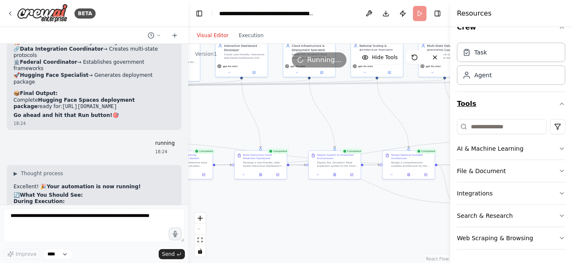
drag, startPoint x: 236, startPoint y: 167, endPoint x: 484, endPoint y: 112, distance: 253.9
click at [501, 114] on div "BETA Kaduna state flood prediction Early warning for communities and local gove…" at bounding box center [286, 131] width 572 height 263
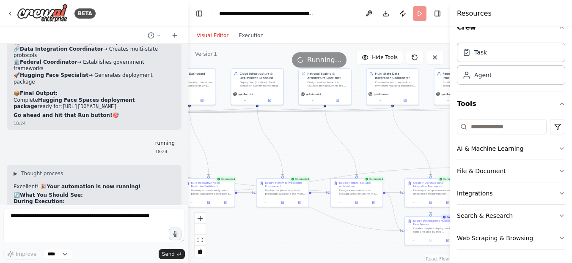
drag, startPoint x: 314, startPoint y: 131, endPoint x: 167, endPoint y: 150, distance: 147.9
click at [167, 150] on div "BETA Kaduna state flood prediction Early warning for communities and local gove…" at bounding box center [286, 131] width 572 height 263
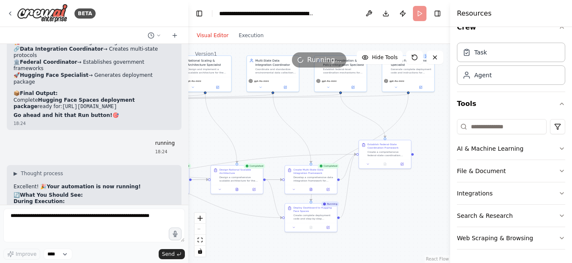
drag, startPoint x: 382, startPoint y: 142, endPoint x: 263, endPoint y: 129, distance: 120.4
click at [263, 129] on div ".deletable-edge-delete-btn { width: 20px; height: 20px; border: 0px solid #ffff…" at bounding box center [319, 153] width 262 height 219
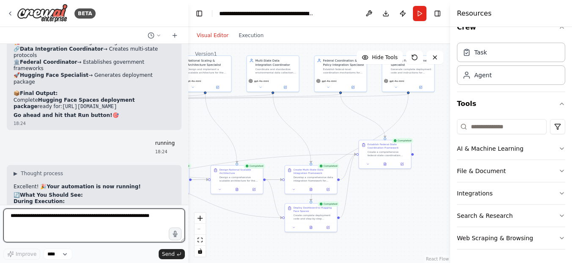
click at [78, 215] on textarea at bounding box center [93, 226] width 181 height 34
type textarea "********"
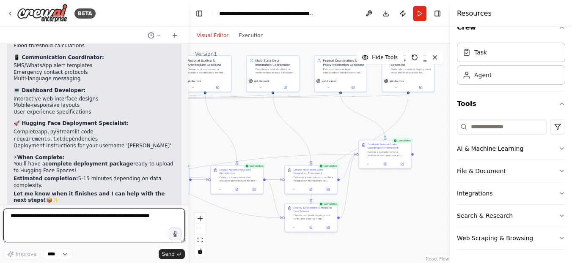
scroll to position [6443, 0]
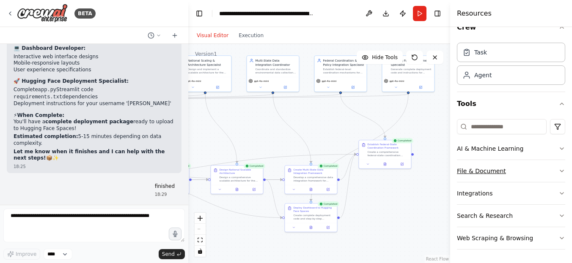
click at [558, 170] on icon "button" at bounding box center [561, 171] width 7 height 7
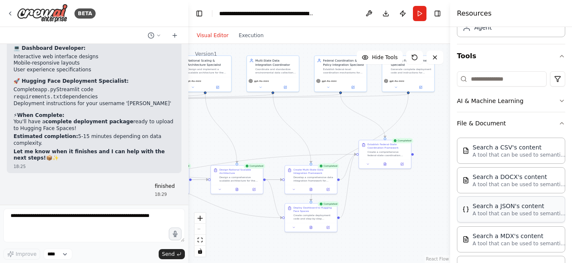
scroll to position [60, 0]
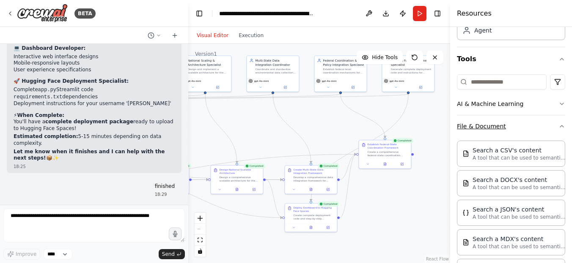
click at [558, 125] on icon "button" at bounding box center [561, 126] width 7 height 7
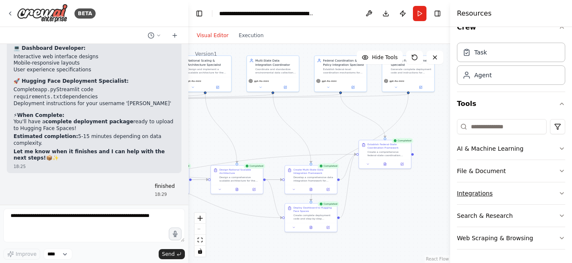
click at [558, 192] on icon "button" at bounding box center [561, 193] width 7 height 7
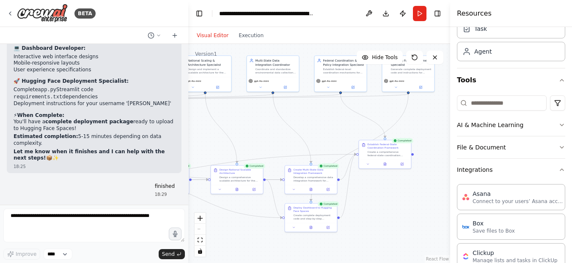
scroll to position [34, 0]
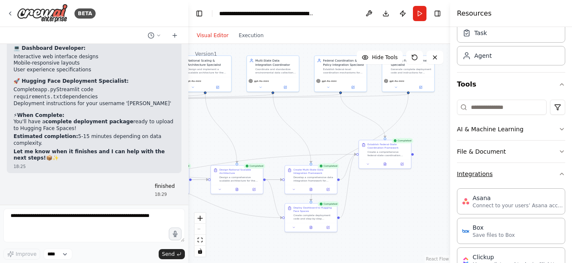
click at [558, 173] on icon "button" at bounding box center [561, 174] width 7 height 7
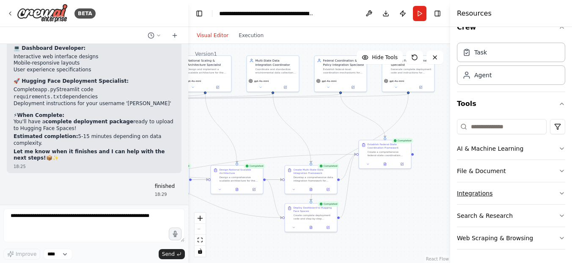
scroll to position [15, 0]
click at [560, 148] on icon "button" at bounding box center [561, 149] width 3 height 2
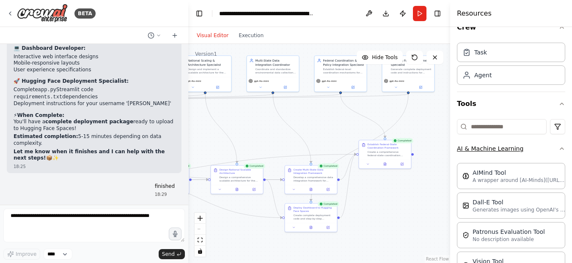
click at [558, 148] on icon "button" at bounding box center [561, 148] width 7 height 7
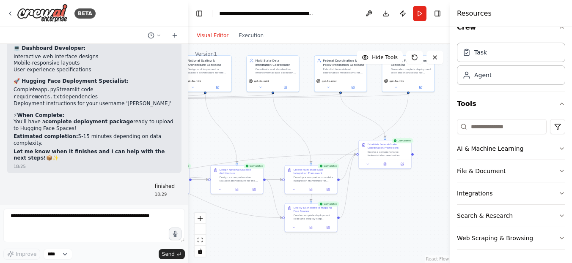
scroll to position [0, 0]
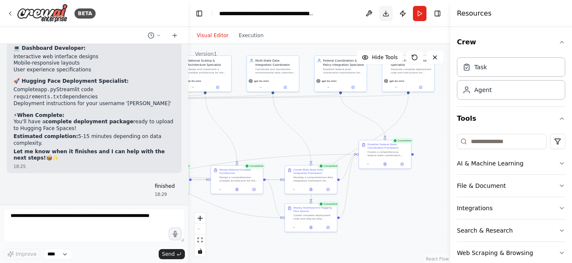
click at [383, 13] on button "Download" at bounding box center [386, 13] width 14 height 15
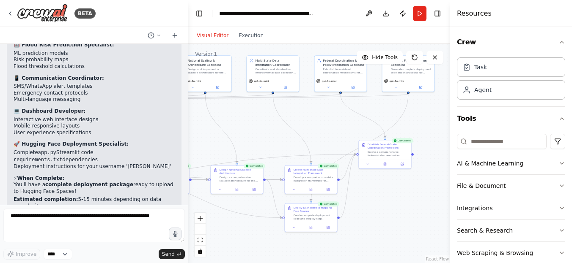
scroll to position [6401, 0]
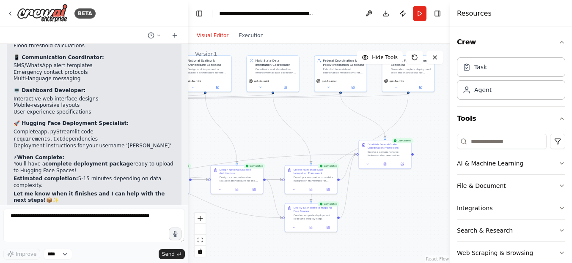
drag, startPoint x: 28, startPoint y: 115, endPoint x: 92, endPoint y: 117, distance: 63.9
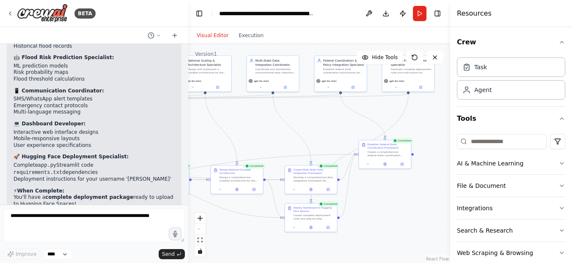
scroll to position [6317, 0]
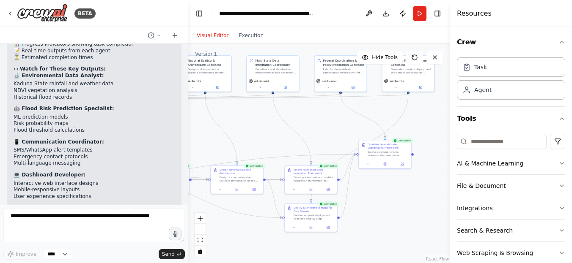
drag, startPoint x: 75, startPoint y: 80, endPoint x: 155, endPoint y: 82, distance: 79.9
drag, startPoint x: 121, startPoint y: 84, endPoint x: 58, endPoint y: 81, distance: 63.1
drag, startPoint x: 55, startPoint y: 82, endPoint x: 145, endPoint y: 82, distance: 90.5
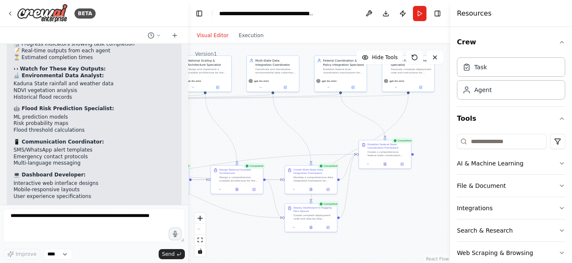
copy strong "Nigeria National Flood Prediction System"
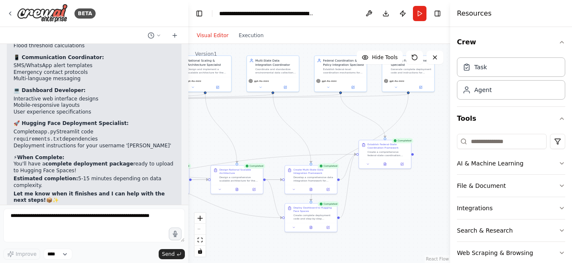
scroll to position [6359, 0]
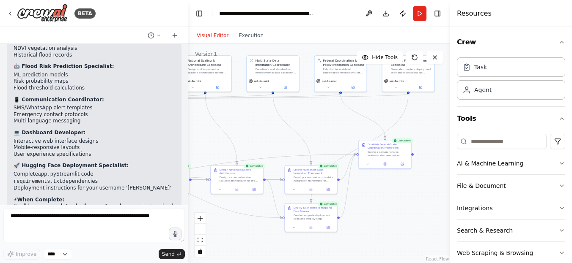
drag, startPoint x: 47, startPoint y: 218, endPoint x: 27, endPoint y: 175, distance: 48.2
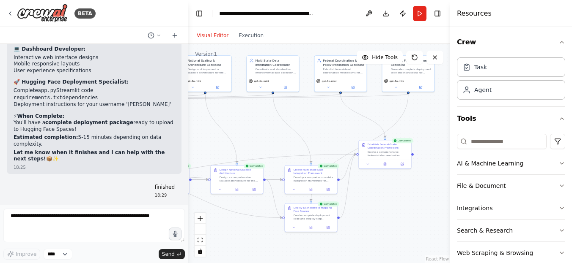
scroll to position [6443, 0]
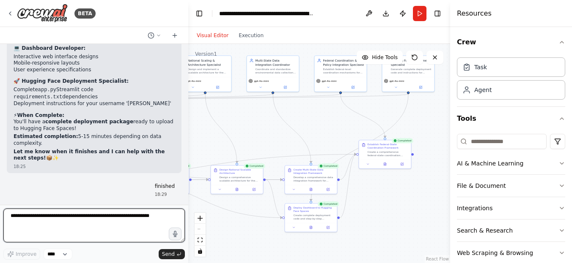
click at [51, 213] on textarea at bounding box center [93, 226] width 181 height 34
paste textarea "**********"
type textarea "**********"
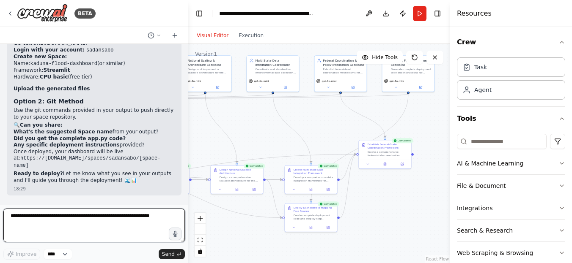
scroll to position [6729, 0]
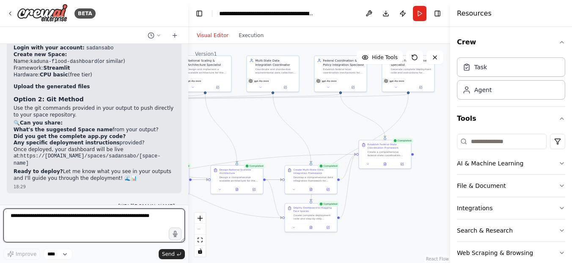
paste textarea "**********"
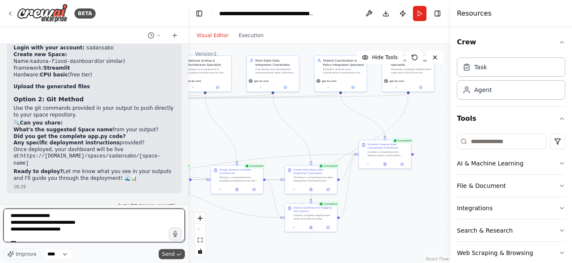
scroll to position [72, 0]
type textarea "**********"
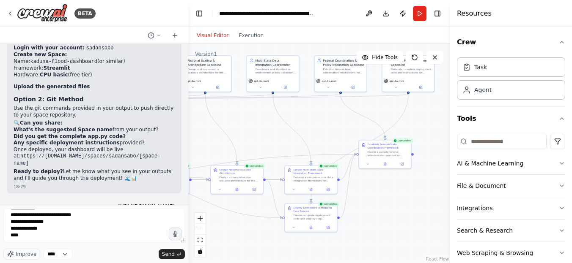
drag, startPoint x: 173, startPoint y: 253, endPoint x: 21, endPoint y: 153, distance: 182.6
click at [174, 252] on span "Send" at bounding box center [168, 254] width 13 height 7
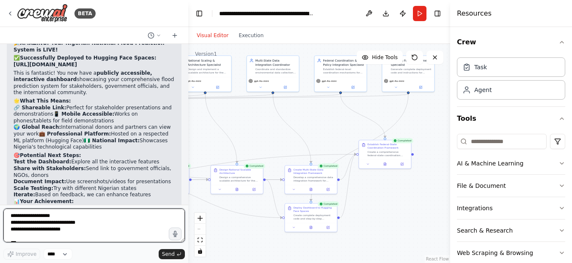
scroll to position [6915, 0]
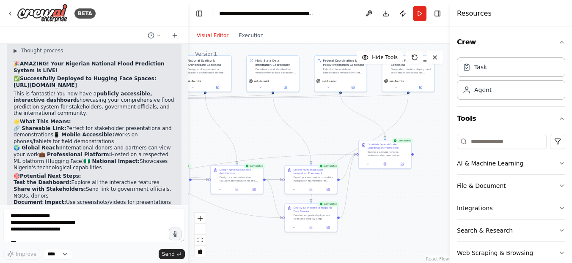
drag, startPoint x: 14, startPoint y: 134, endPoint x: 27, endPoint y: 135, distance: 14.0
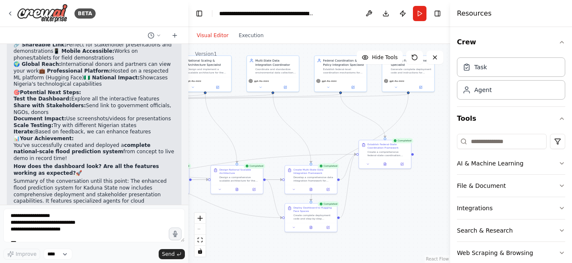
scroll to position [7000, 0]
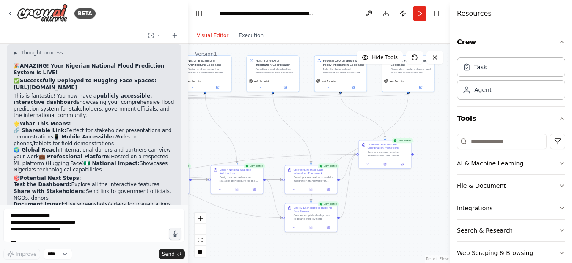
scroll to position [6873, 0]
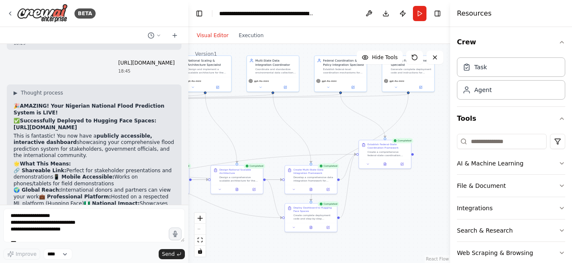
drag, startPoint x: 14, startPoint y: 175, endPoint x: 150, endPoint y: 175, distance: 136.1
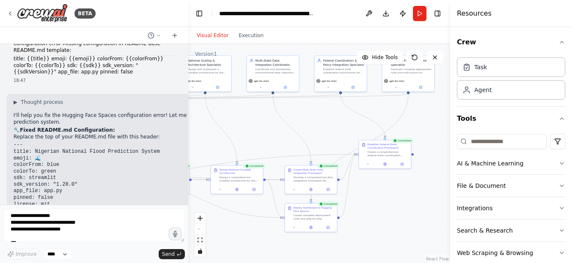
scroll to position [7292, 0]
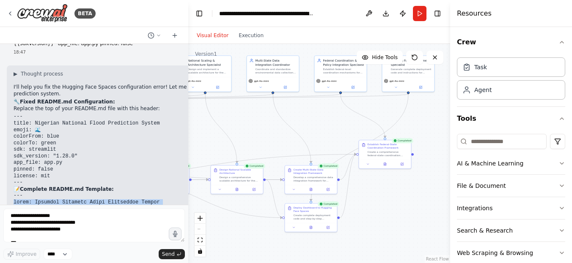
drag, startPoint x: 14, startPoint y: 129, endPoint x: 98, endPoint y: 125, distance: 84.7
copy code "title: Nigerian National Flood Prediction System emoji: 🌊 colorFrom: blue color…"
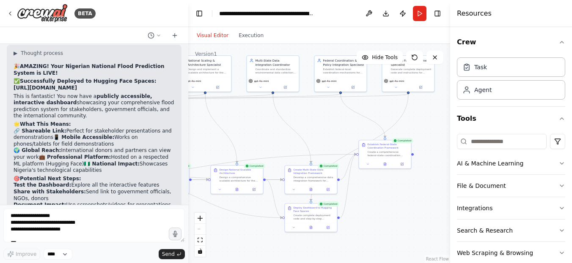
scroll to position [6912, 0]
drag, startPoint x: 32, startPoint y: 137, endPoint x: 150, endPoint y: 137, distance: 117.5
copy code "Nigerian National Flood Prediction System"
drag, startPoint x: 31, startPoint y: 145, endPoint x: 42, endPoint y: 145, distance: 11.4
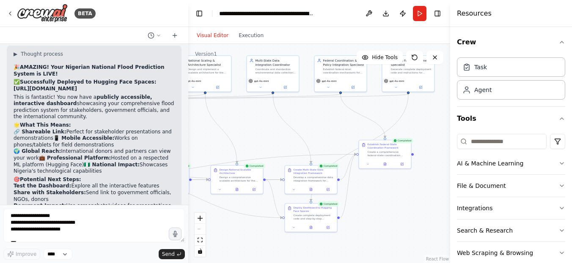
copy code "🌊"
drag, startPoint x: 26, startPoint y: 164, endPoint x: 49, endPoint y: 164, distance: 22.8
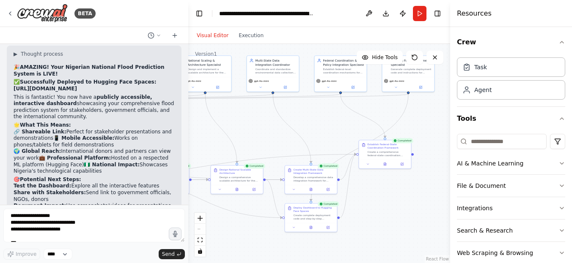
copy code "treamlit"
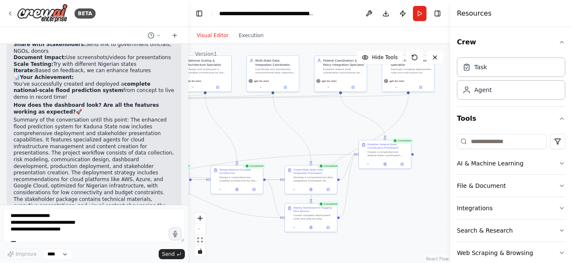
scroll to position [7081, 0]
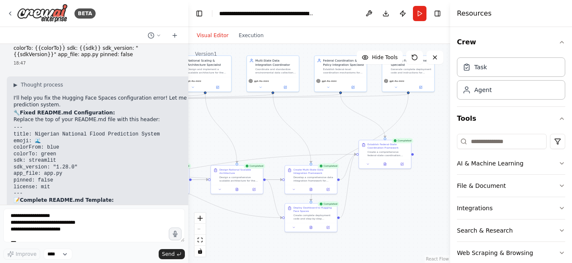
scroll to position [7296, 0]
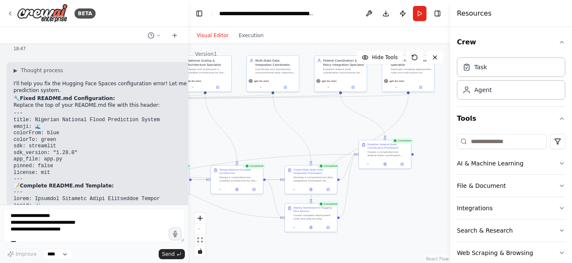
drag, startPoint x: 14, startPoint y: 119, endPoint x: 118, endPoint y: 122, distance: 104.1
copy code "🌊 Nigerian National Flood Prediction System A comprehensive flood prediction an…"
